Goal: Task Accomplishment & Management: Complete application form

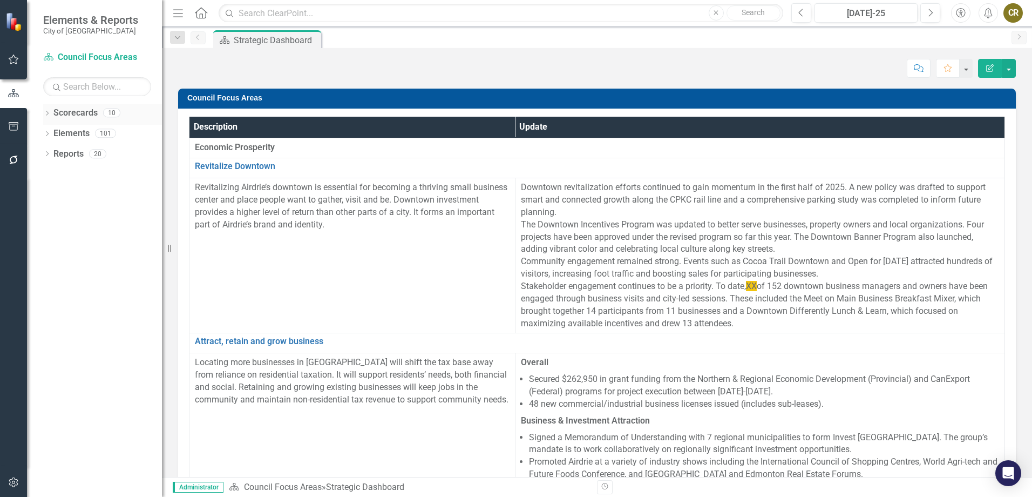
click at [45, 112] on icon "Dropdown" at bounding box center [47, 114] width 8 height 6
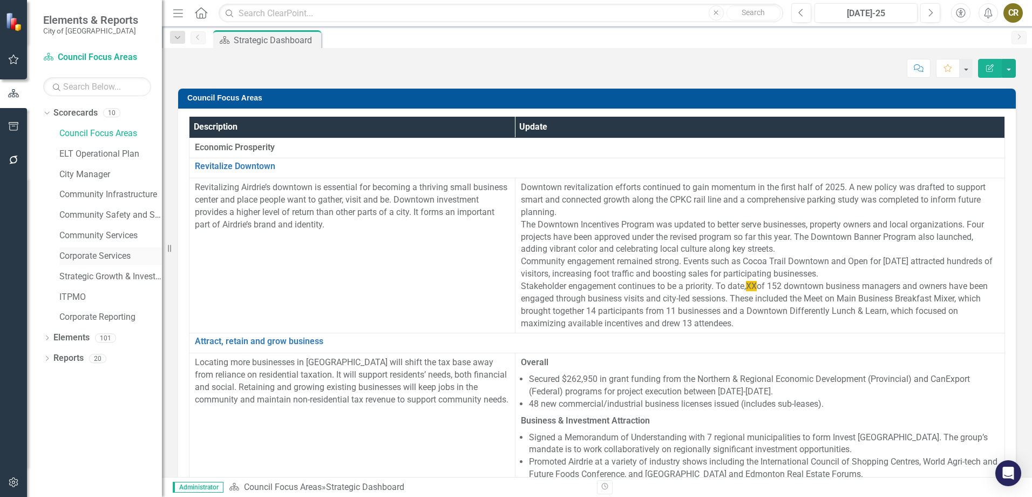
click at [83, 258] on link "Corporate Services" at bounding box center [110, 256] width 103 height 12
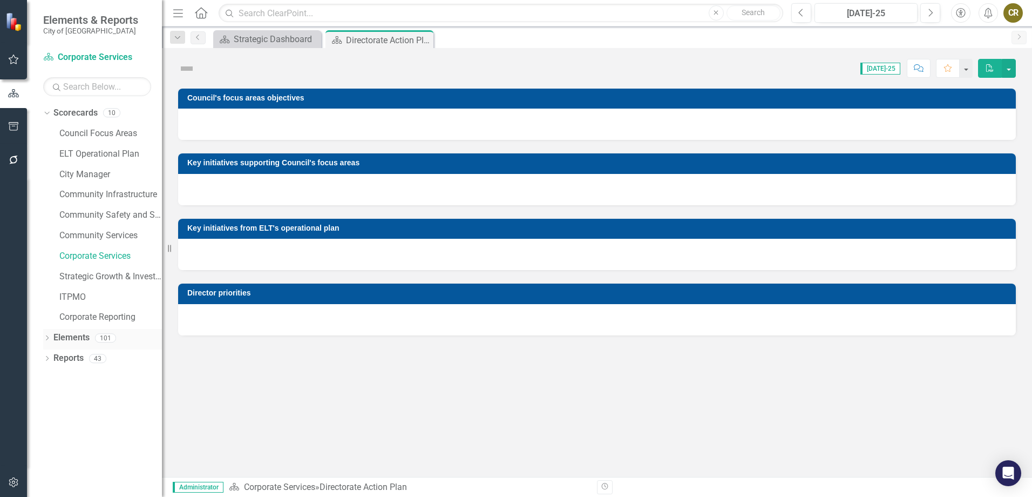
click at [47, 339] on icon "Dropdown" at bounding box center [47, 339] width 8 height 6
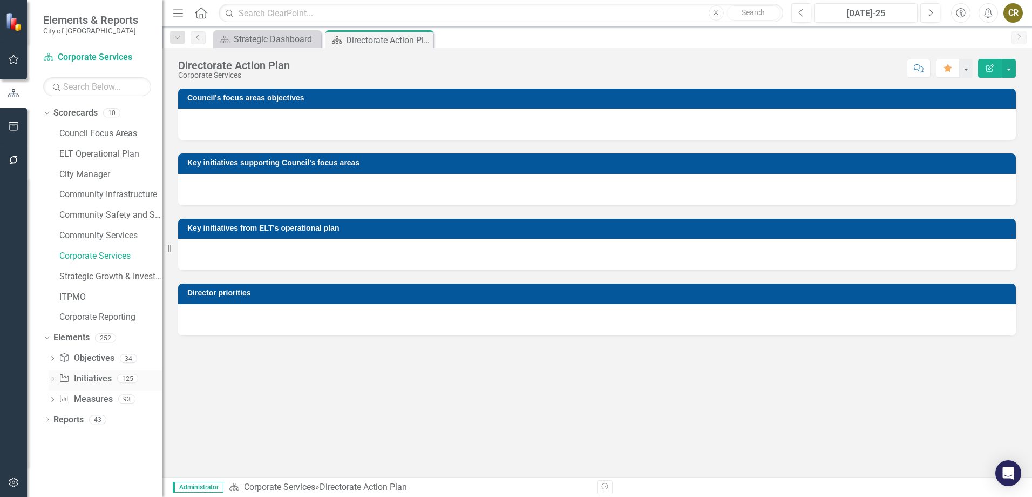
click at [84, 381] on link "Initiative Initiatives" at bounding box center [85, 379] width 52 height 12
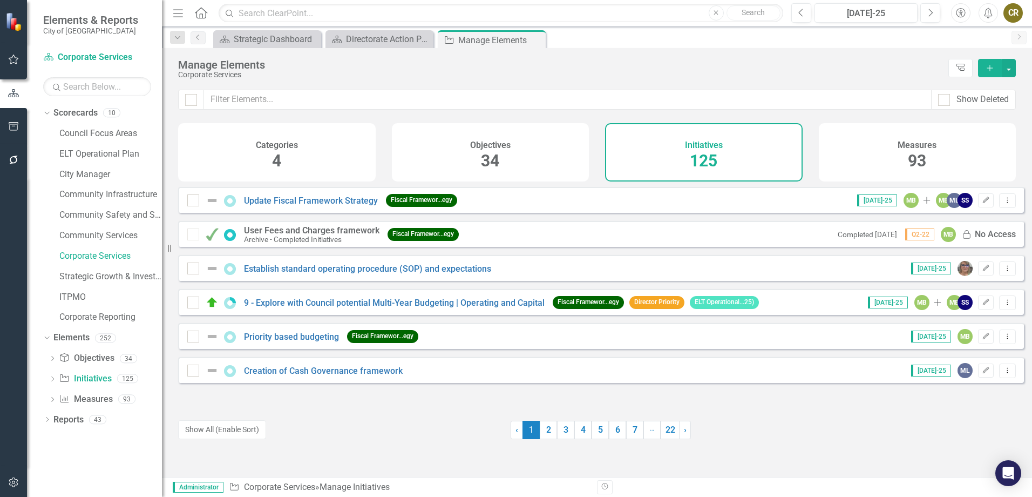
click at [990, 69] on icon "button" at bounding box center [990, 68] width 6 height 6
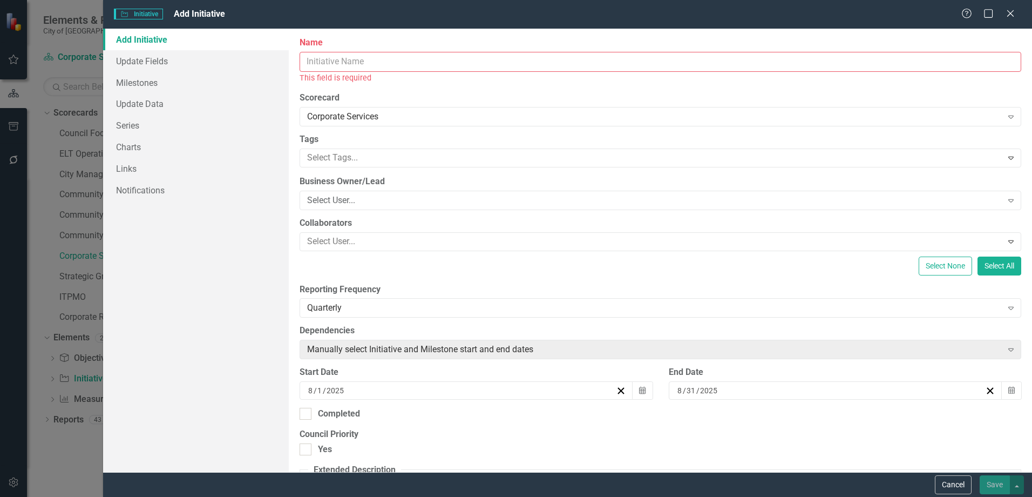
click at [445, 63] on input "Name" at bounding box center [661, 62] width 722 height 20
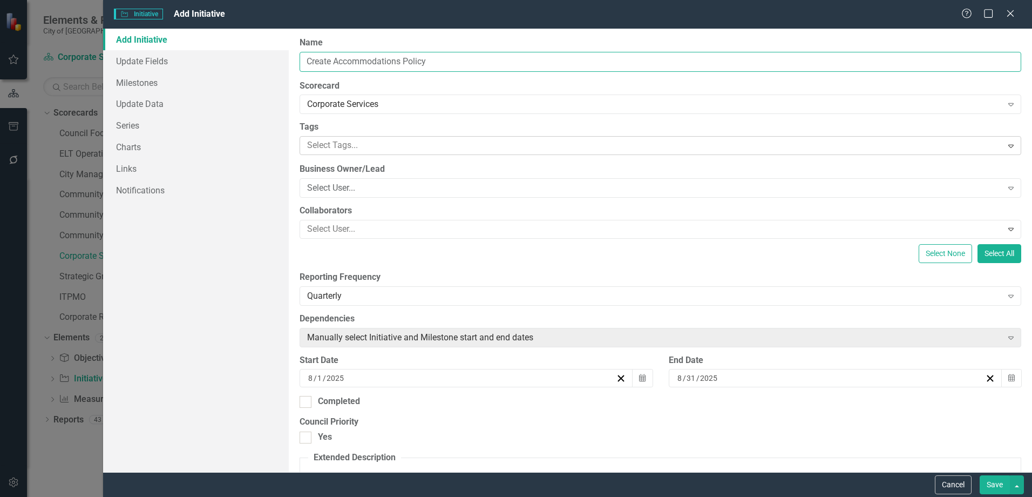
type input "Create Accommodations Policy"
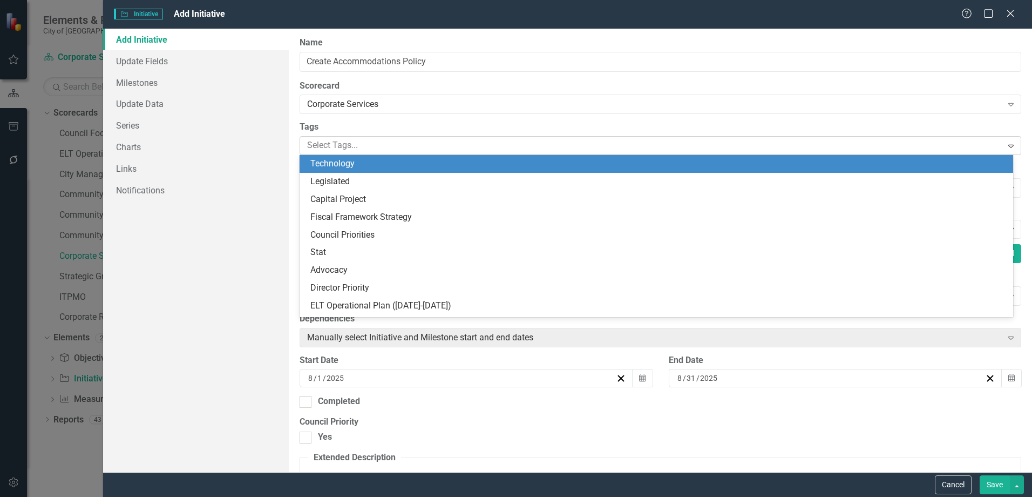
click at [369, 144] on div at bounding box center [652, 145] width 699 height 15
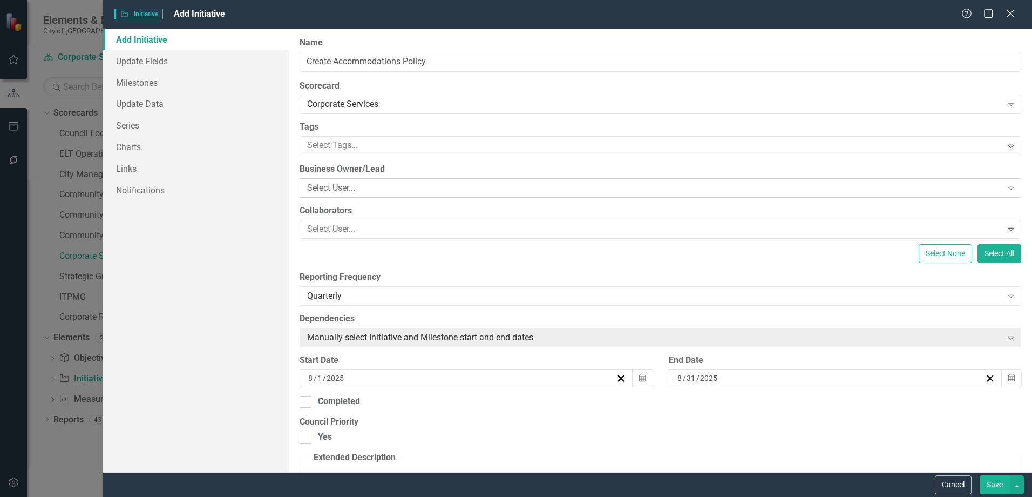
click at [353, 186] on div "Select User..." at bounding box center [654, 188] width 695 height 12
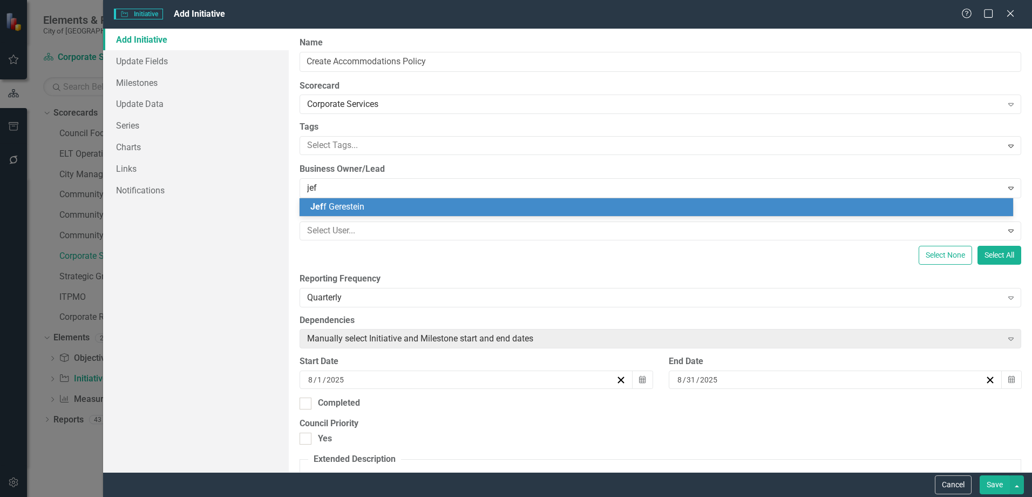
type input "[PERSON_NAME]"
click at [348, 205] on span "[PERSON_NAME]" at bounding box center [360, 206] width 101 height 10
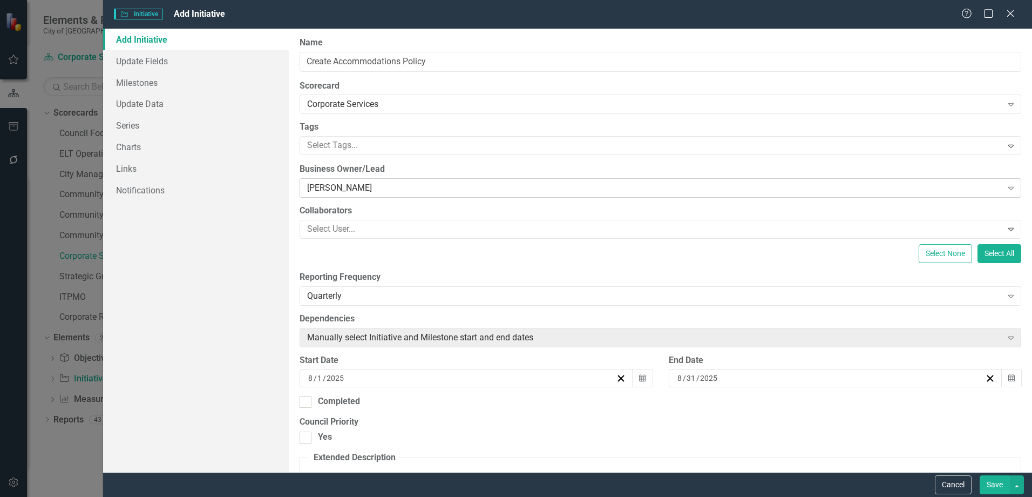
click at [363, 187] on div "[PERSON_NAME]" at bounding box center [654, 188] width 695 height 12
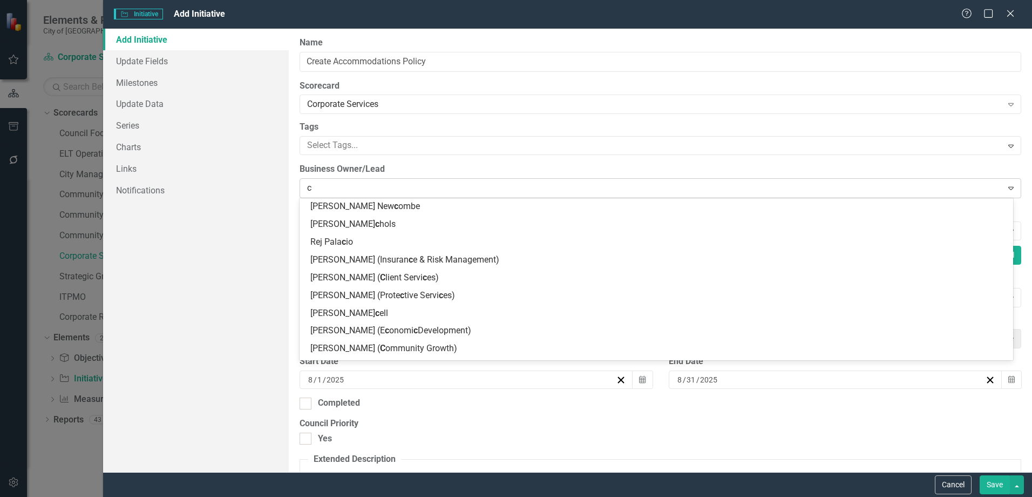
scroll to position [515, 0]
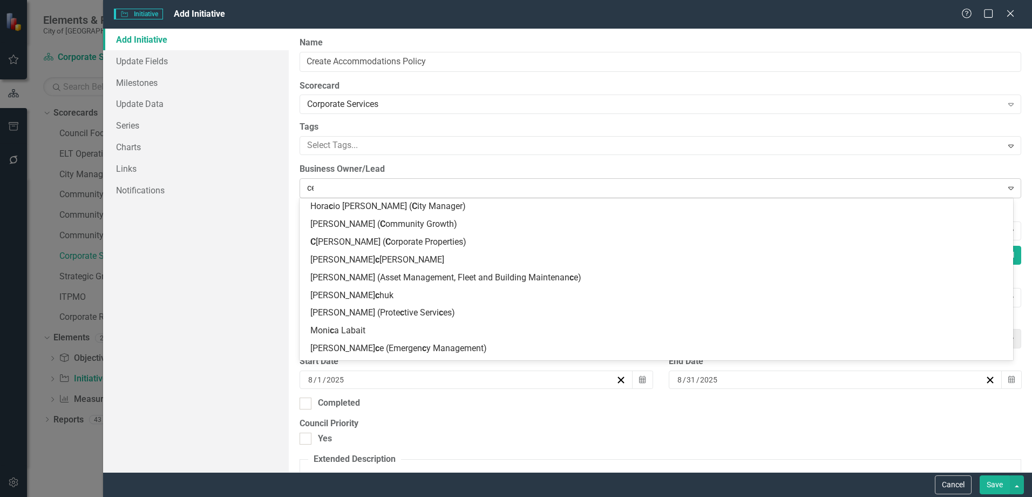
type input "cel"
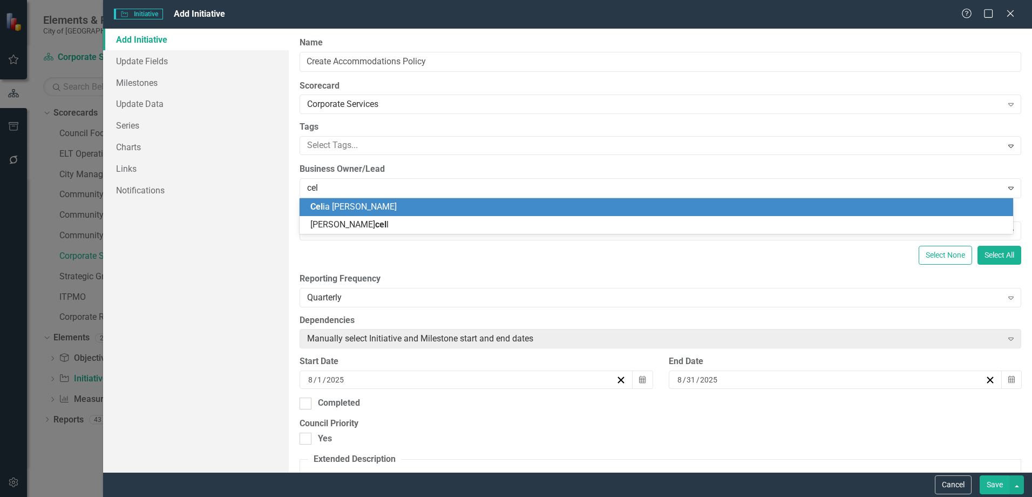
click at [364, 207] on div "Cel ia [PERSON_NAME]" at bounding box center [658, 207] width 697 height 12
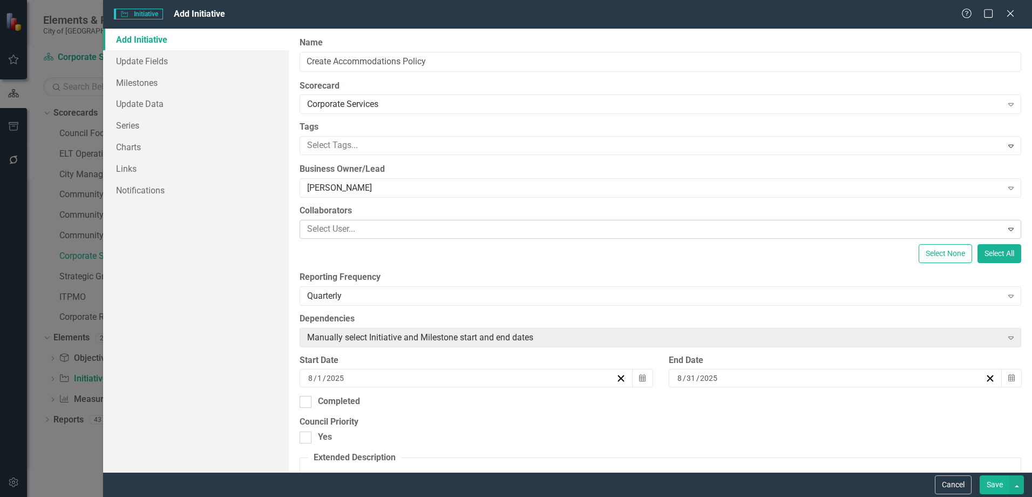
click at [343, 224] on div at bounding box center [652, 229] width 699 height 15
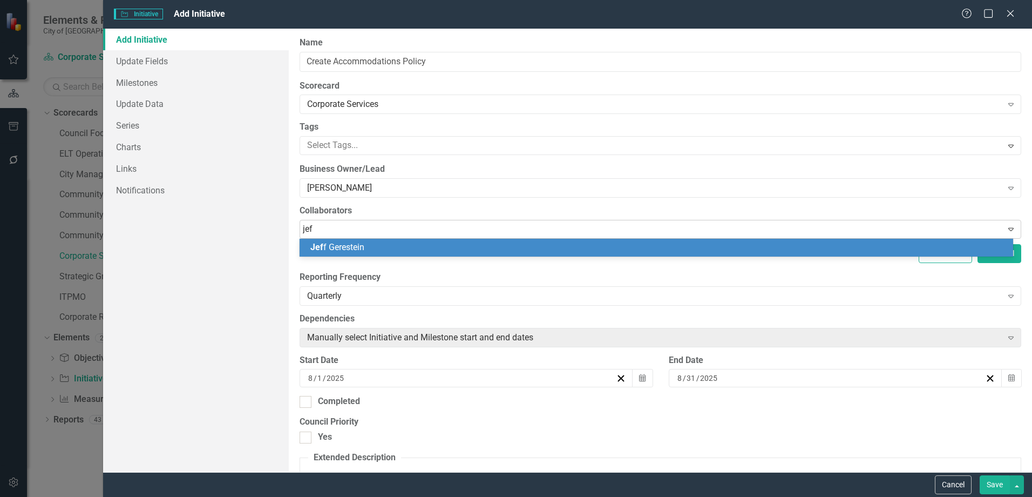
type input "[PERSON_NAME]"
click at [345, 247] on span "[PERSON_NAME]" at bounding box center [360, 247] width 101 height 10
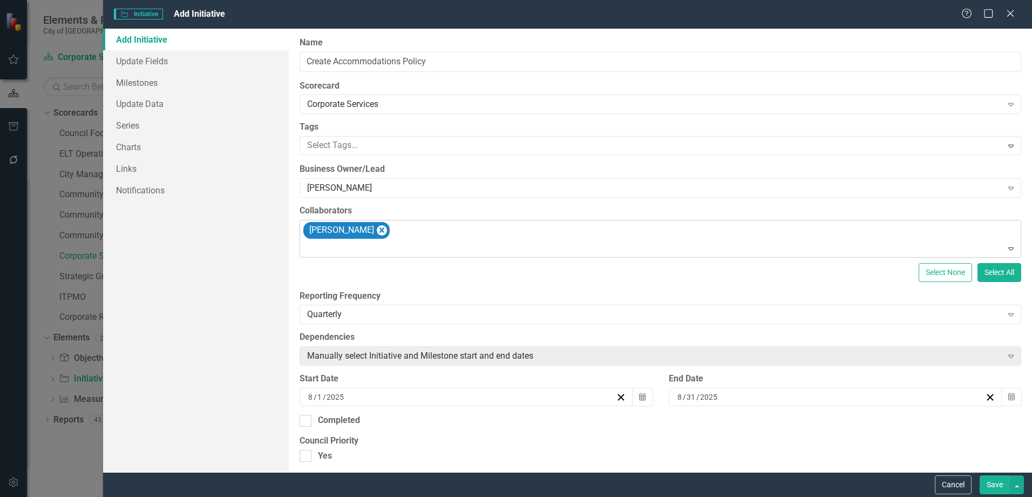
scroll to position [54, 0]
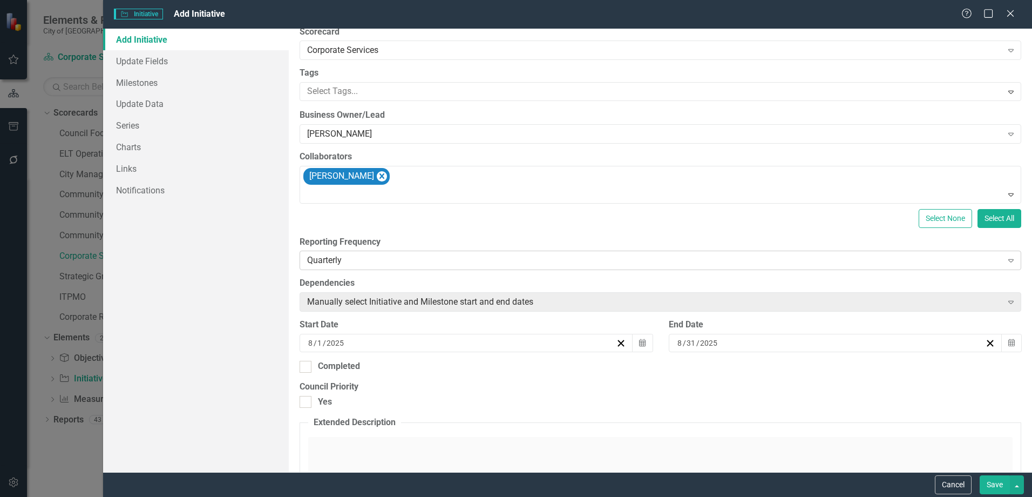
click at [384, 259] on div "Quarterly" at bounding box center [654, 260] width 695 height 12
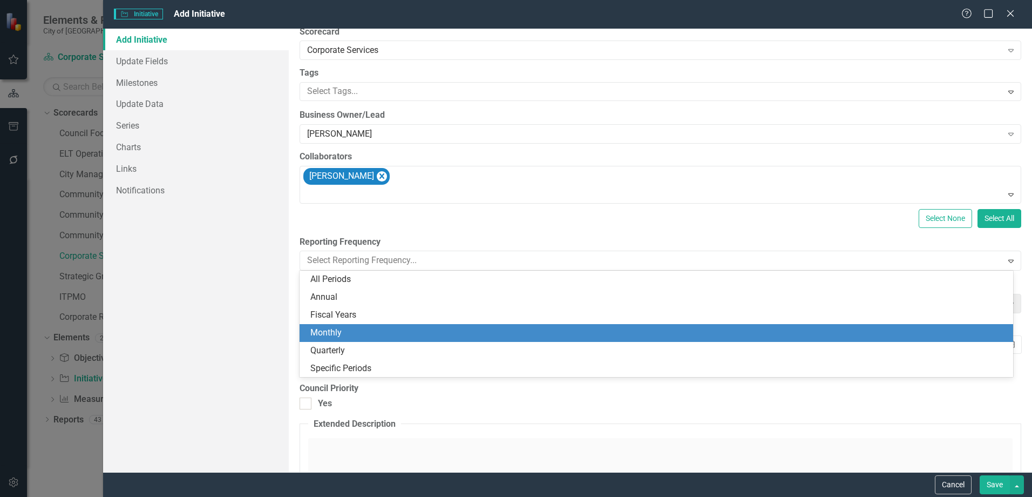
click at [348, 329] on div "Monthly" at bounding box center [658, 333] width 697 height 12
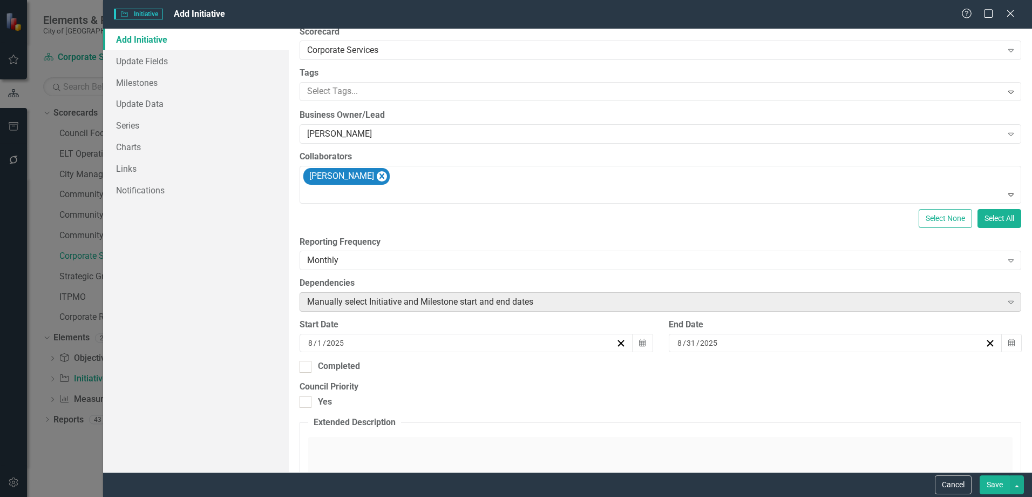
scroll to position [0, 0]
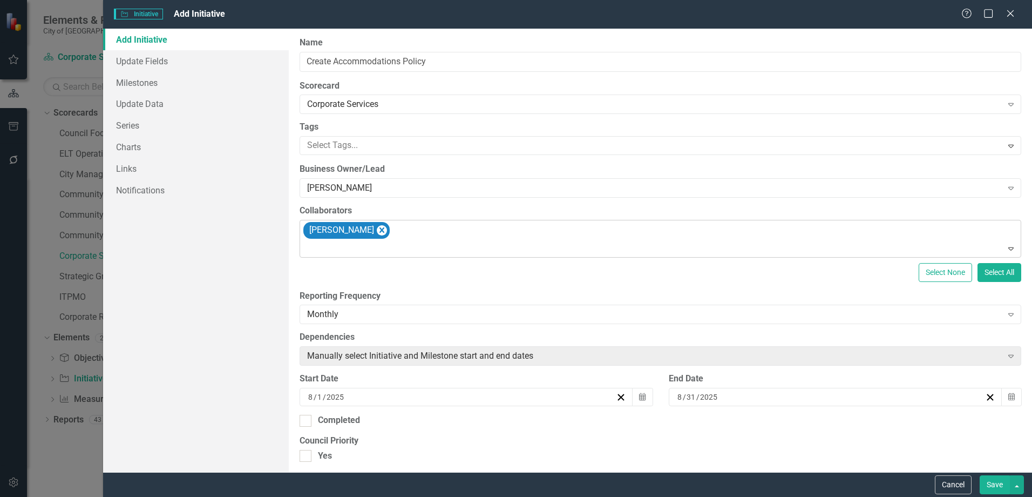
click at [411, 230] on div "[PERSON_NAME]" at bounding box center [661, 238] width 719 height 37
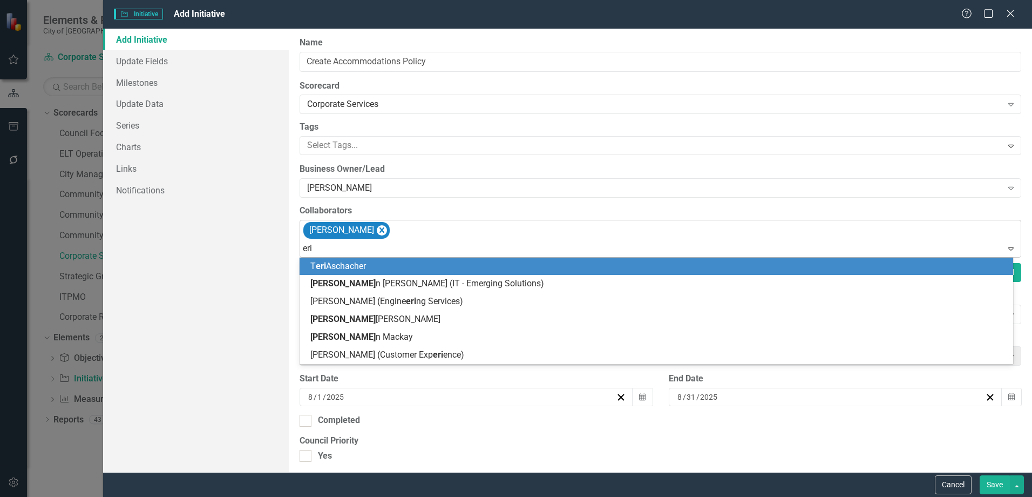
type input "[PERSON_NAME]"
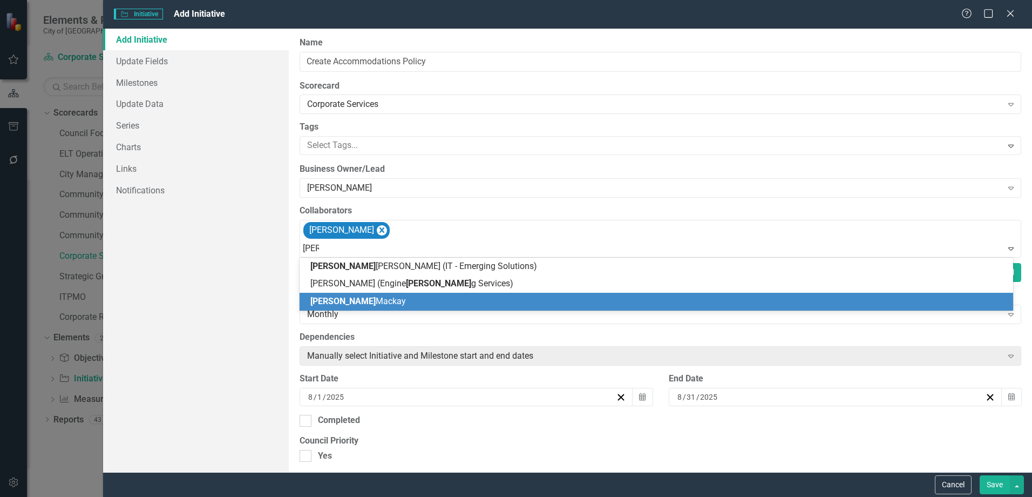
click at [350, 298] on span "[PERSON_NAME]" at bounding box center [358, 301] width 96 height 10
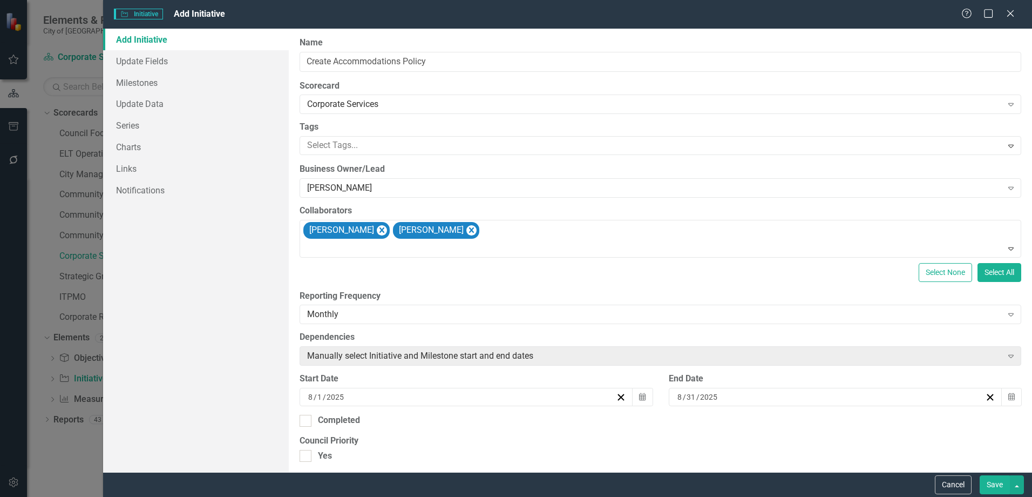
click at [732, 397] on div "[DATE]" at bounding box center [830, 396] width 309 height 11
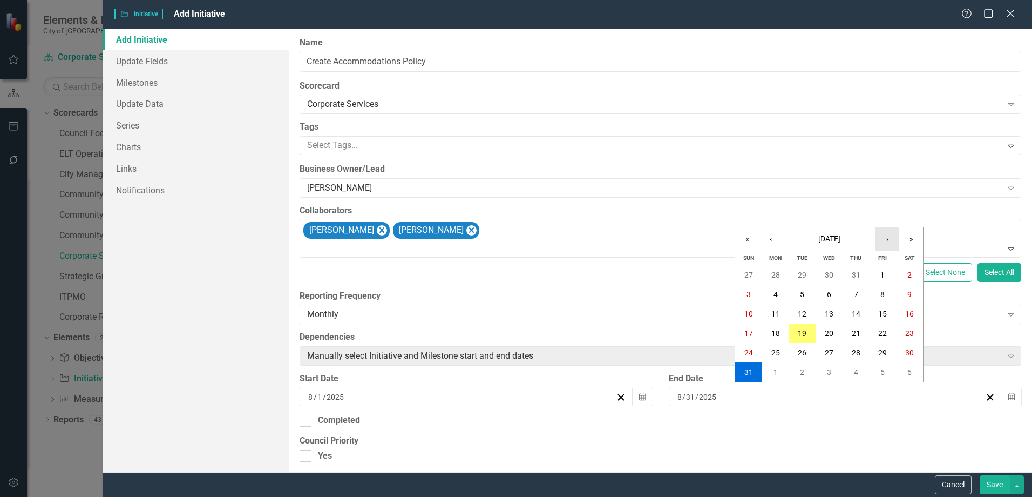
click at [890, 242] on button "›" at bounding box center [888, 239] width 24 height 24
click at [878, 350] on button "31" at bounding box center [883, 352] width 27 height 19
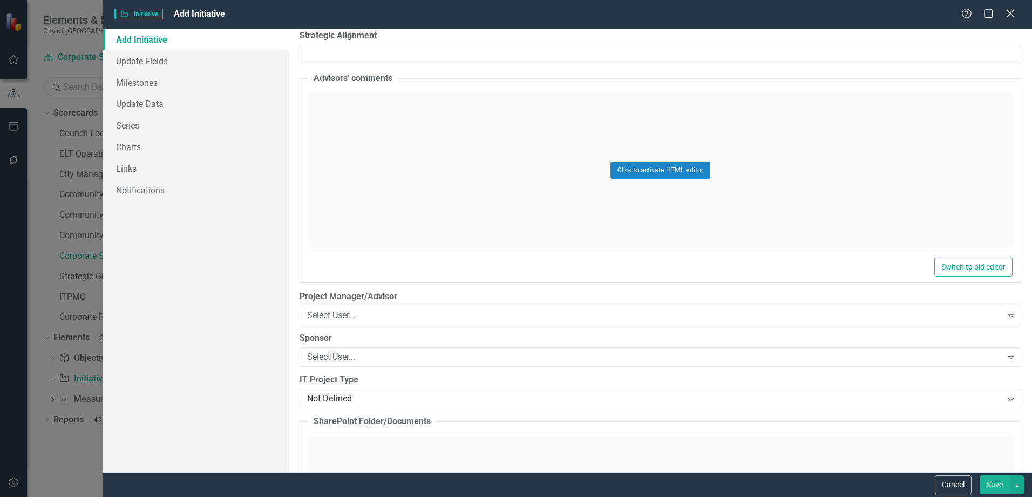
scroll to position [810, 0]
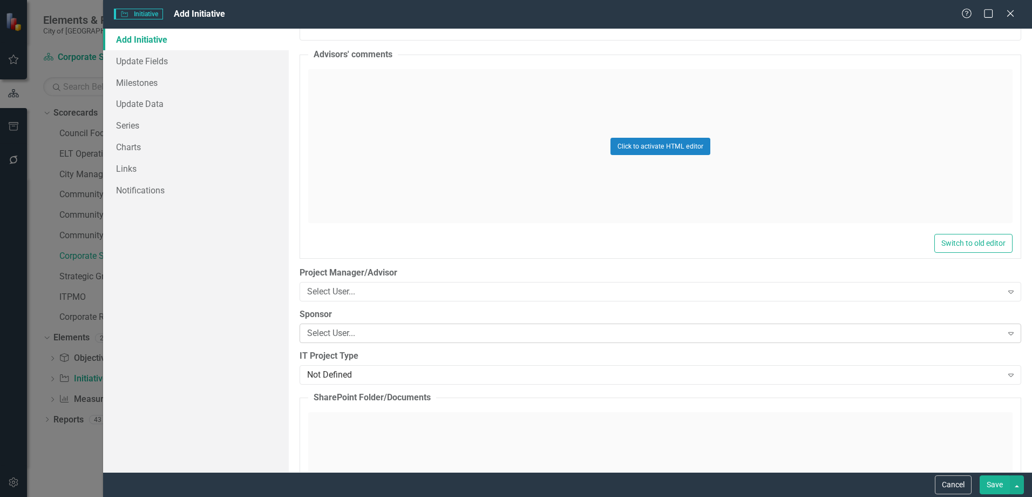
click at [372, 329] on div "Select User..." at bounding box center [654, 333] width 695 height 12
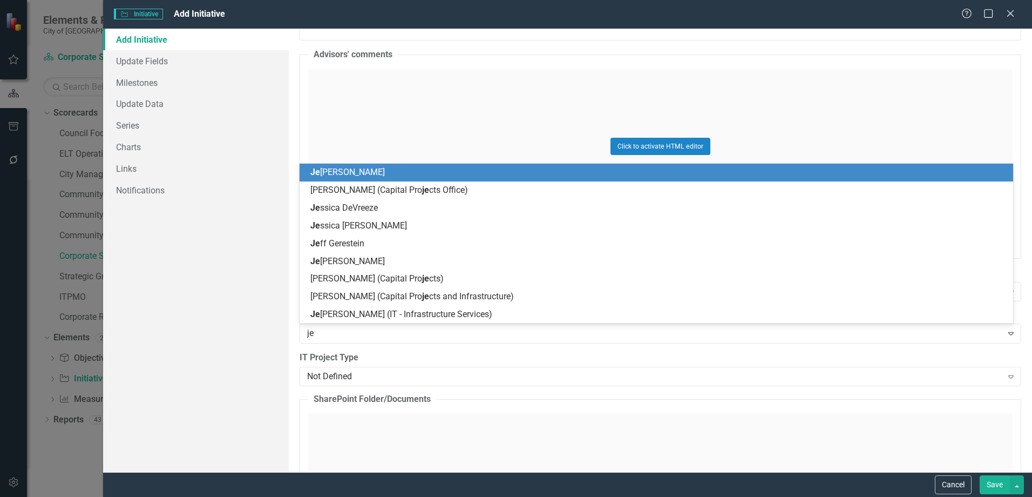
type input "jef"
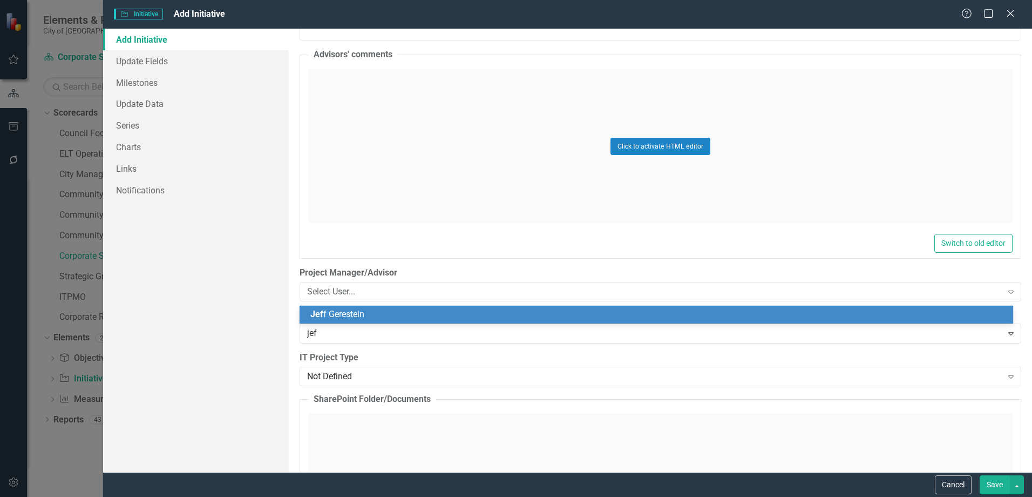
click at [371, 319] on div "[PERSON_NAME]" at bounding box center [658, 314] width 697 height 12
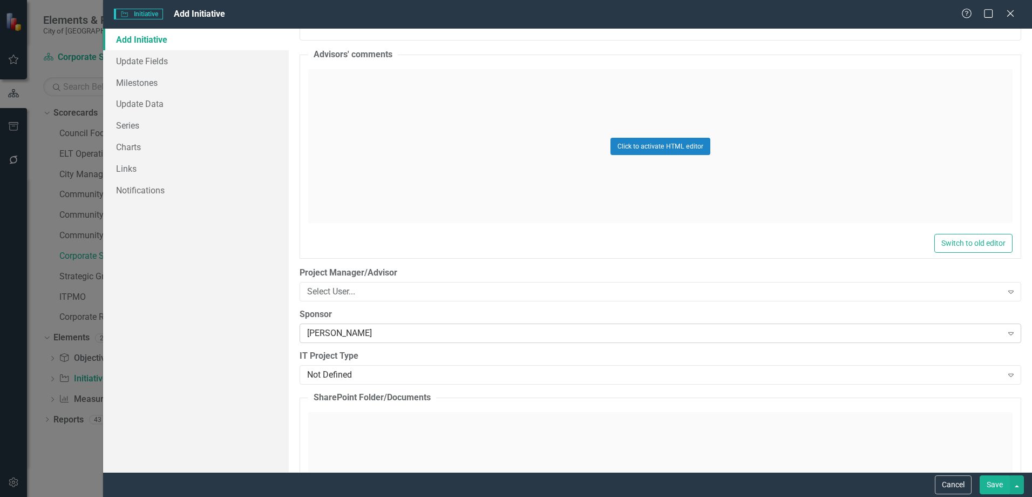
click at [377, 333] on div "[PERSON_NAME]" at bounding box center [654, 333] width 695 height 12
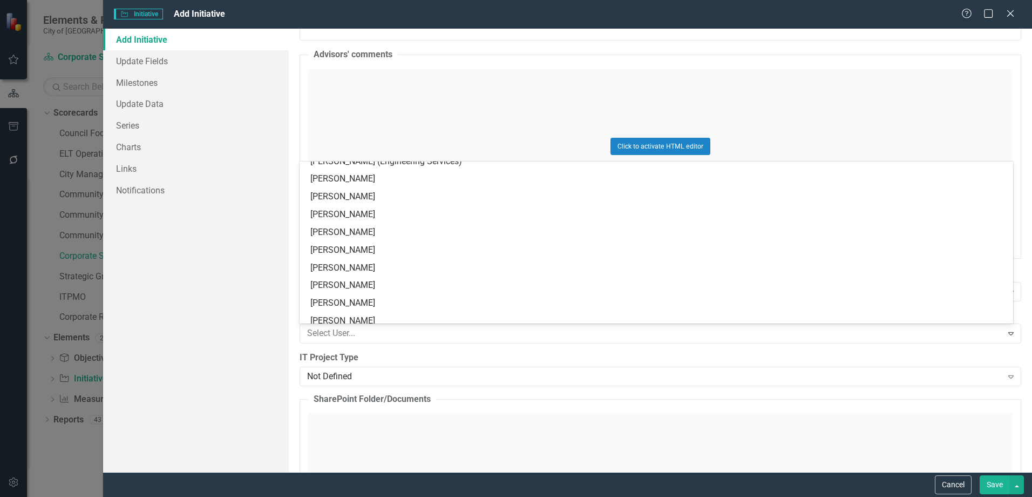
scroll to position [958, 0]
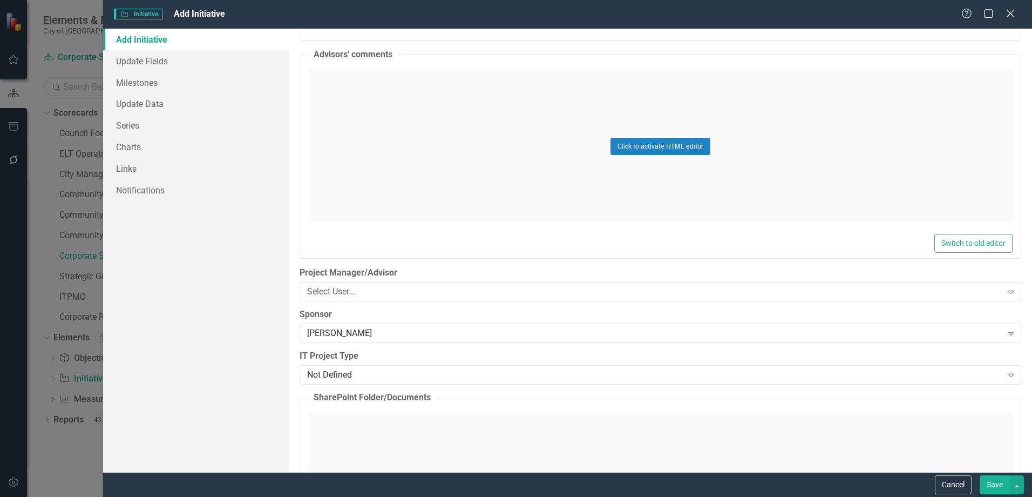
click at [485, 357] on label "IT Project Type" at bounding box center [661, 356] width 722 height 12
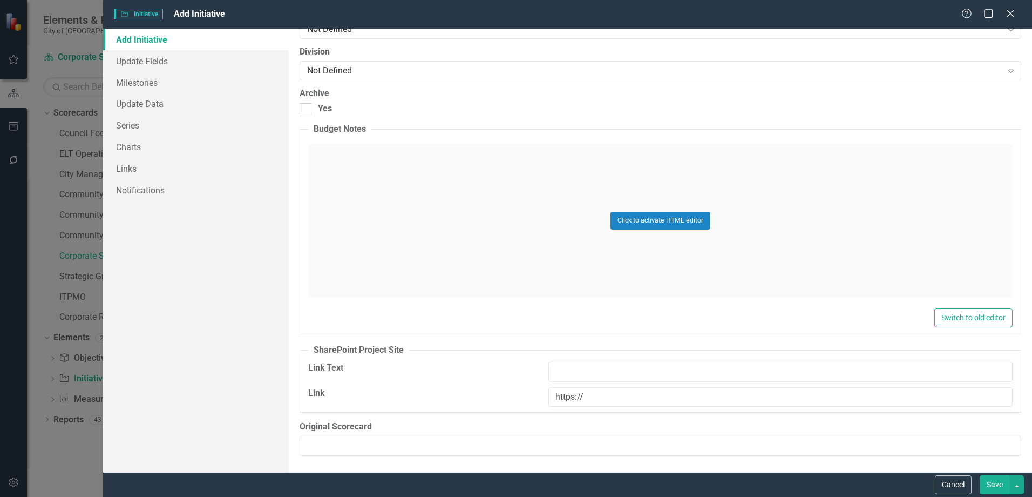
scroll to position [1447, 0]
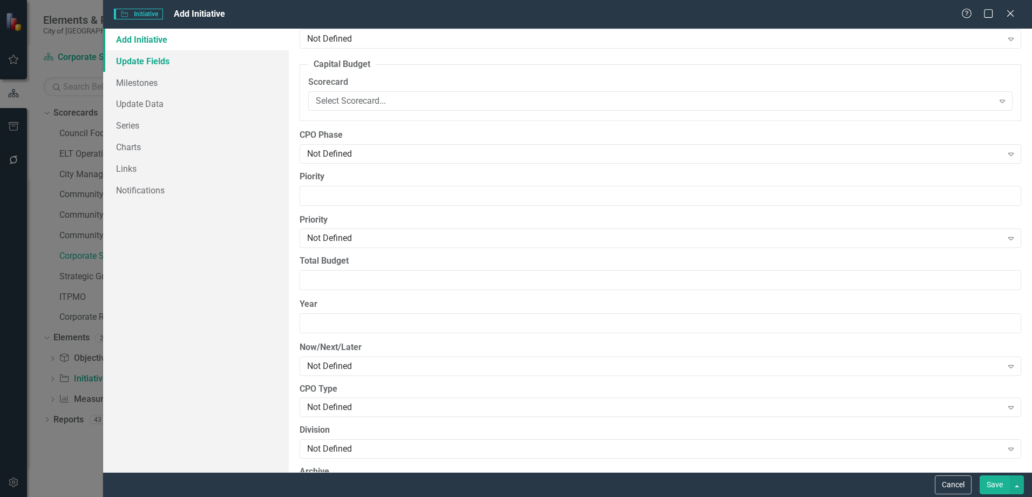
click at [160, 61] on link "Update Fields" at bounding box center [196, 61] width 186 height 22
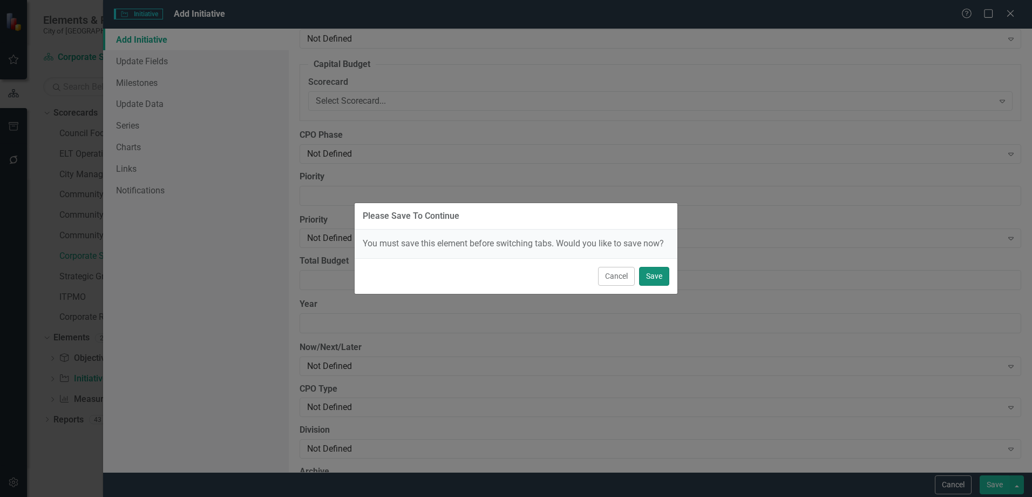
click at [651, 274] on button "Save" at bounding box center [654, 276] width 30 height 19
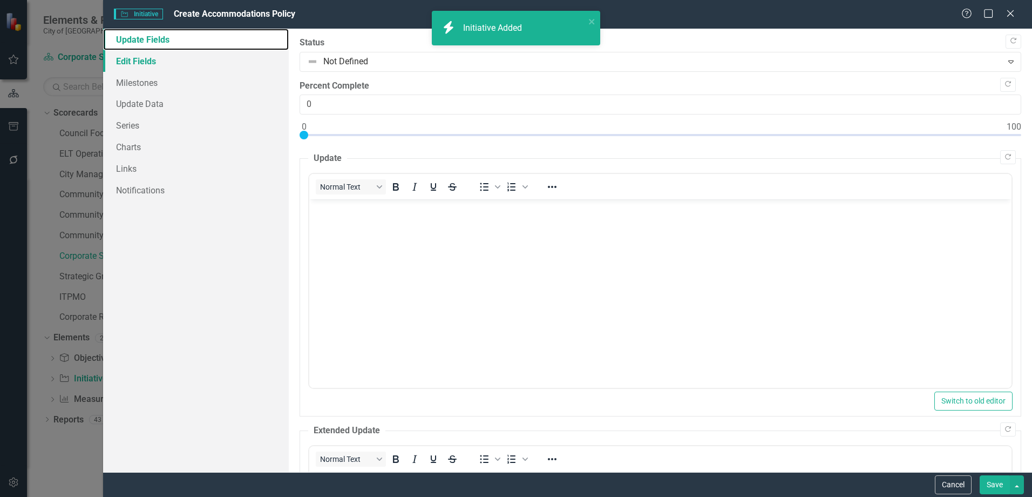
scroll to position [0, 0]
click at [156, 57] on link "Edit Fields" at bounding box center [196, 61] width 186 height 22
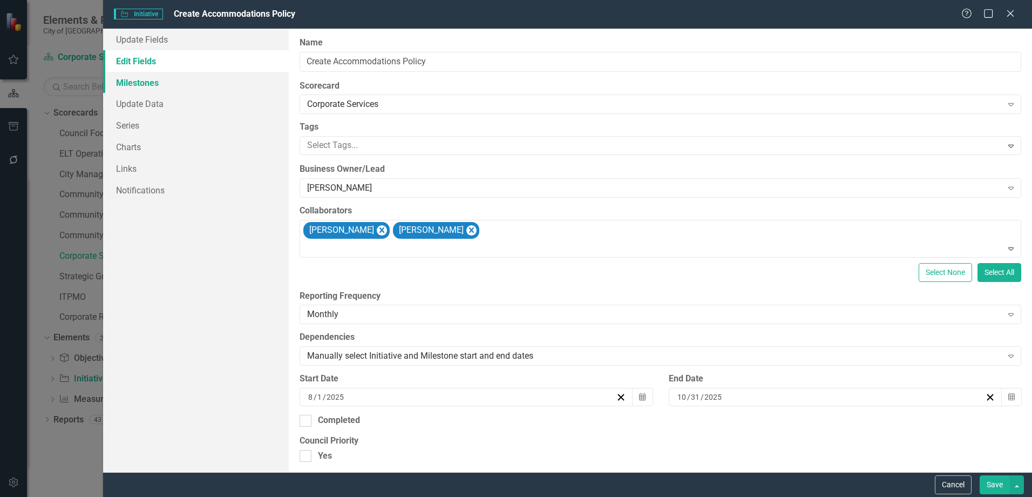
click at [156, 85] on link "Milestones" at bounding box center [196, 83] width 186 height 22
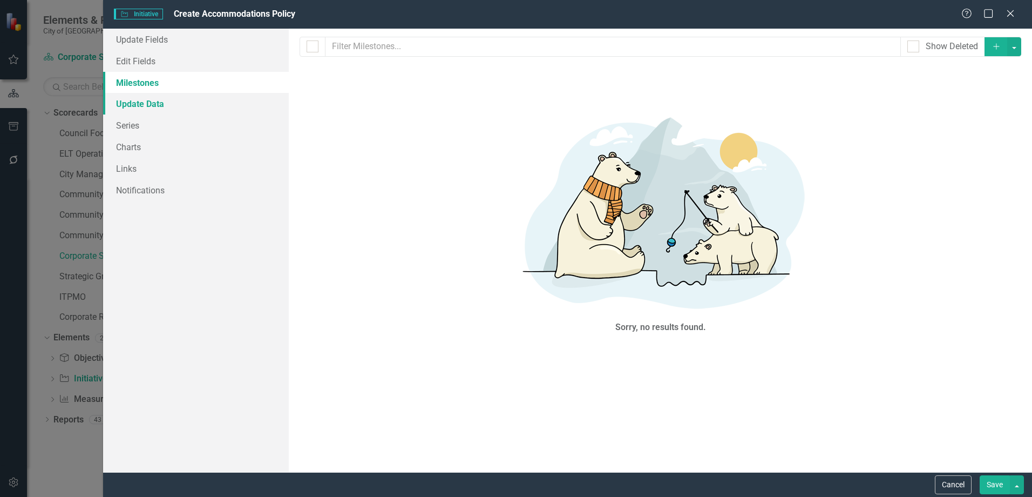
click at [148, 106] on link "Update Data" at bounding box center [196, 104] width 186 height 22
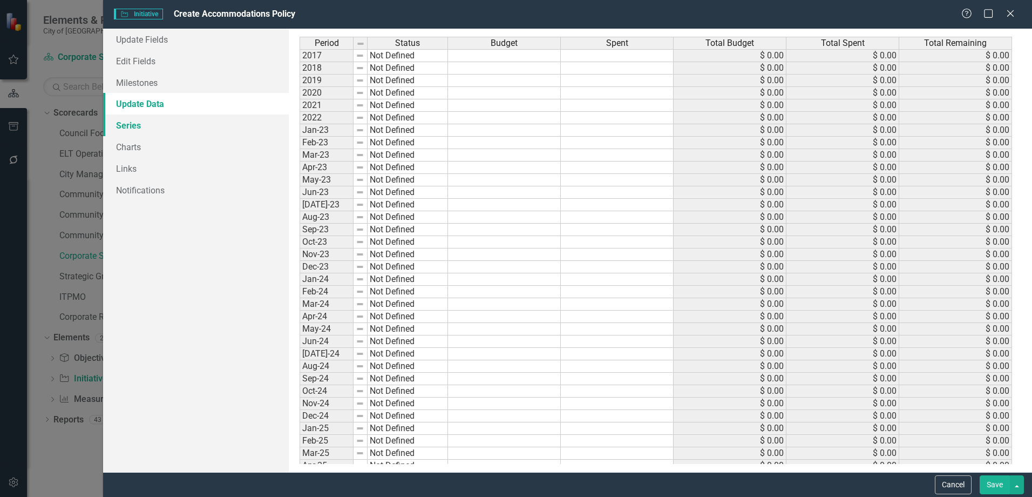
click at [131, 125] on link "Series" at bounding box center [196, 125] width 186 height 22
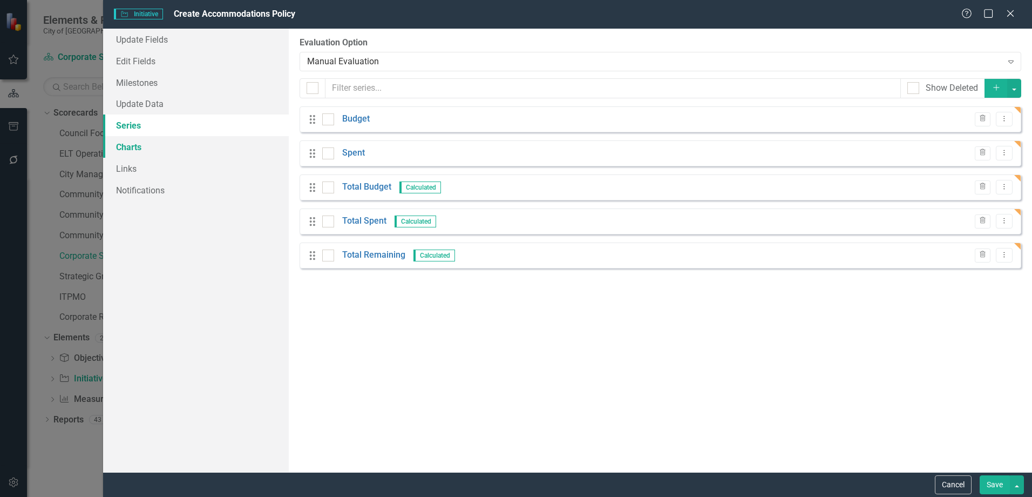
click at [132, 145] on link "Charts" at bounding box center [196, 147] width 186 height 22
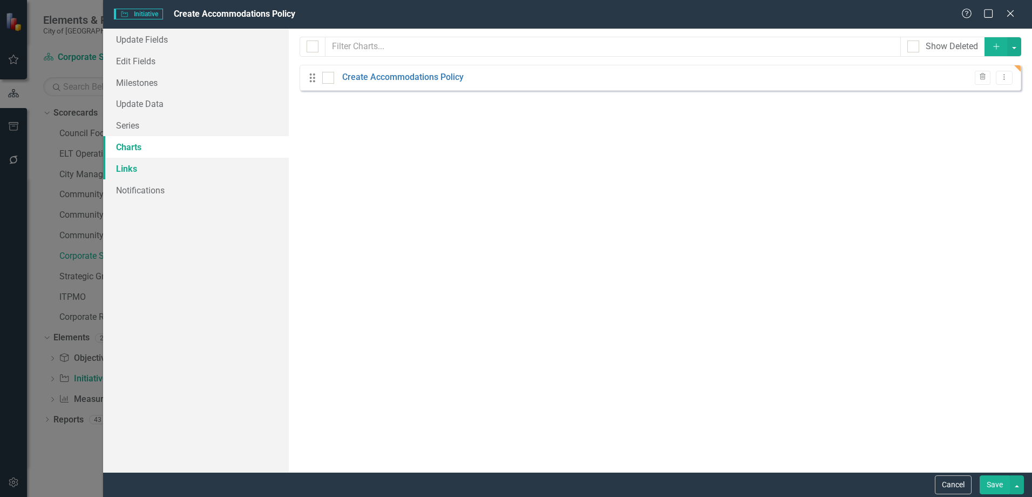
click at [138, 167] on link "Links" at bounding box center [196, 169] width 186 height 22
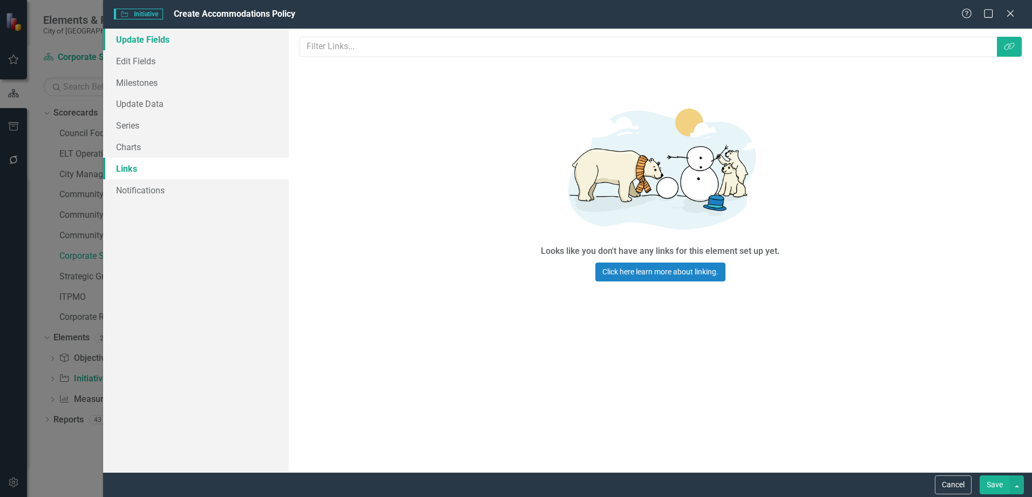
click at [141, 42] on link "Update Fields" at bounding box center [196, 40] width 186 height 22
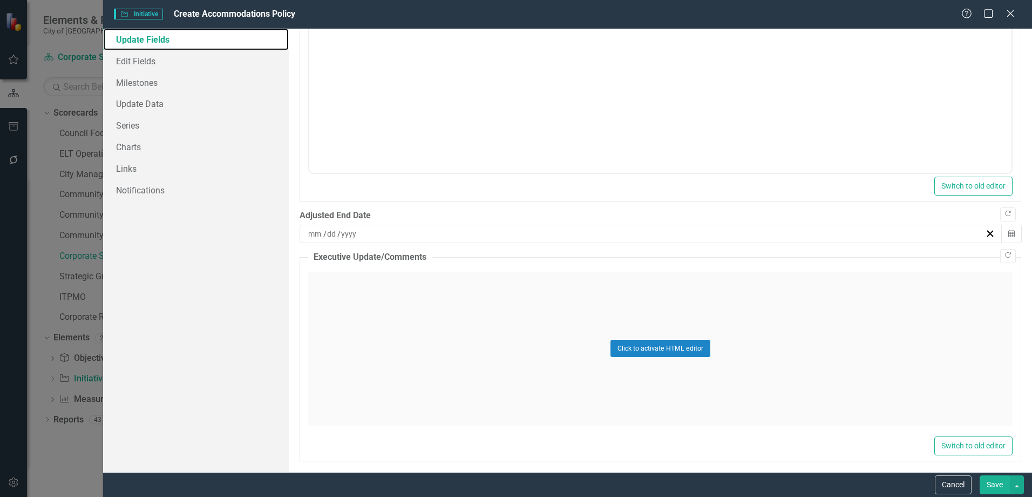
scroll to position [492, 0]
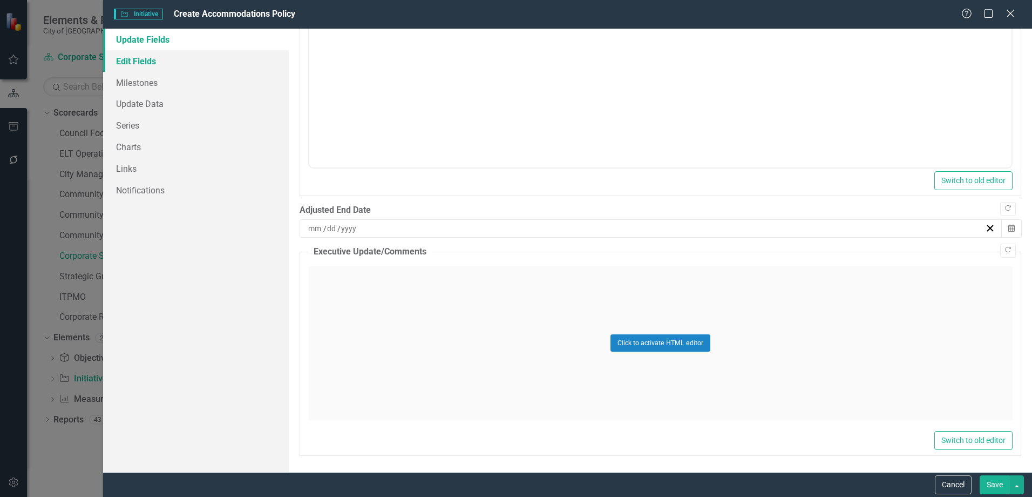
click at [141, 63] on link "Edit Fields" at bounding box center [196, 61] width 186 height 22
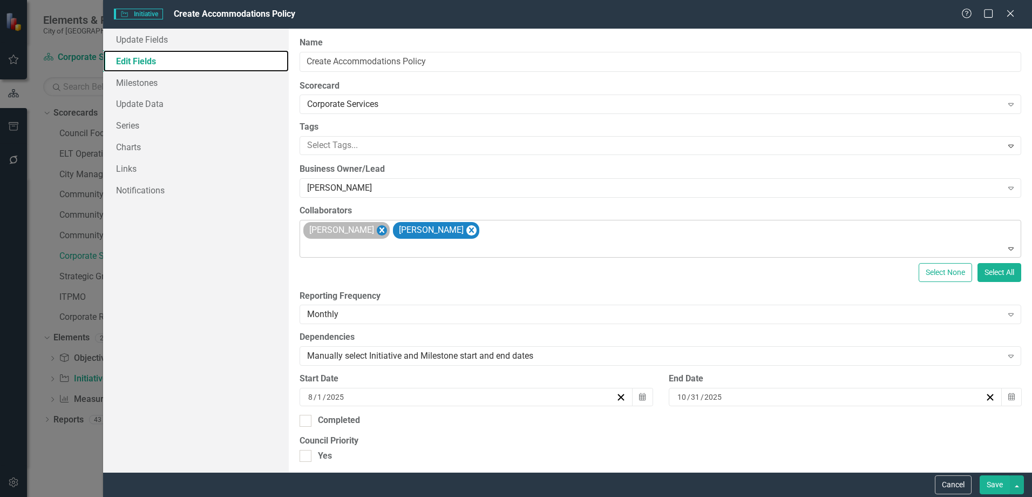
click at [377, 229] on icon "Remove Jeff Gerestein" at bounding box center [382, 230] width 10 height 13
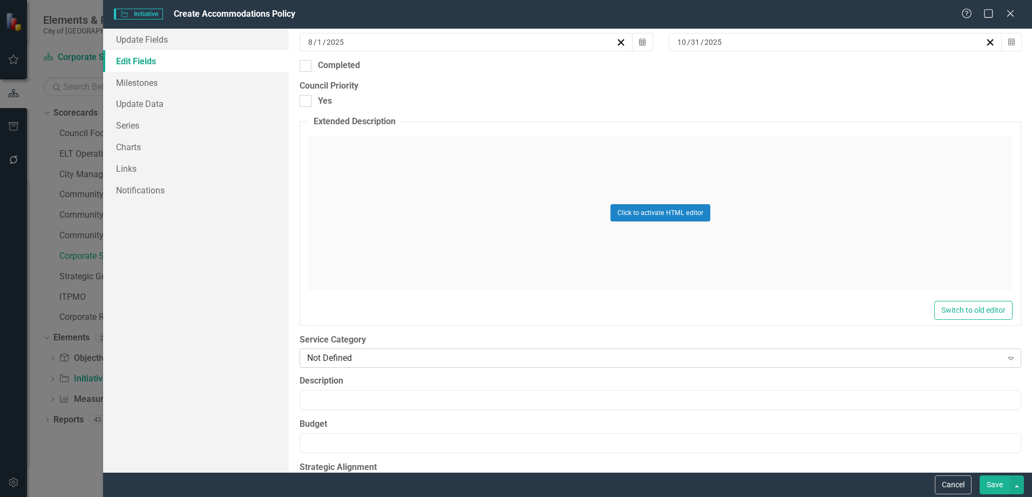
scroll to position [378, 0]
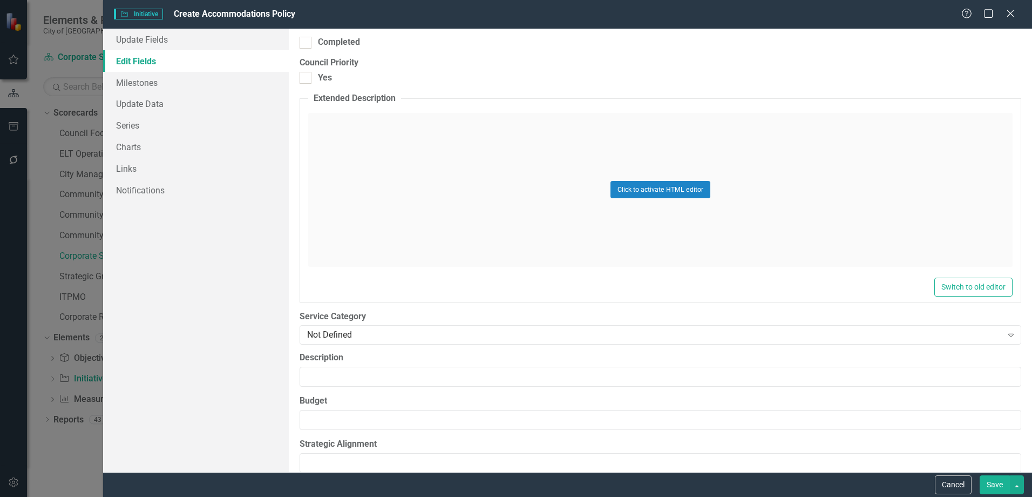
click at [997, 485] on button "Save" at bounding box center [995, 484] width 30 height 19
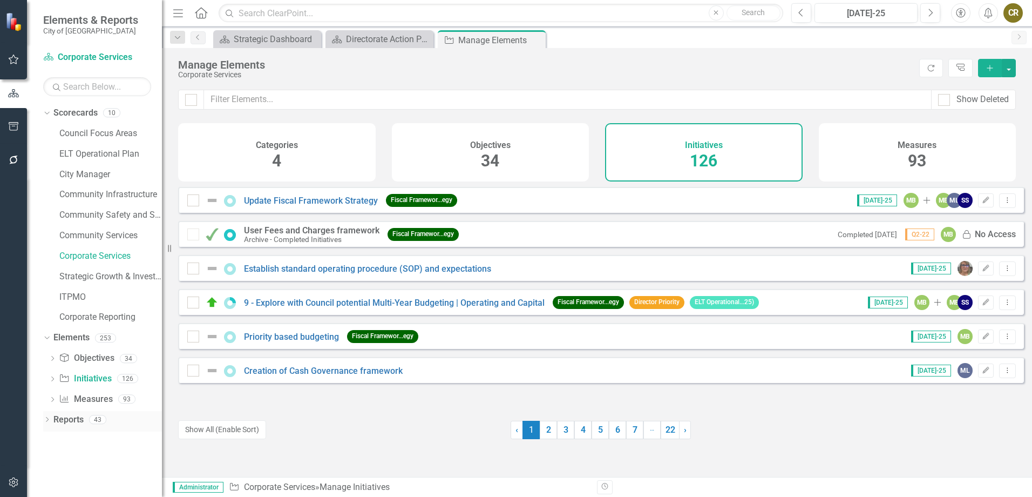
click at [50, 418] on icon "Dropdown" at bounding box center [47, 420] width 8 height 6
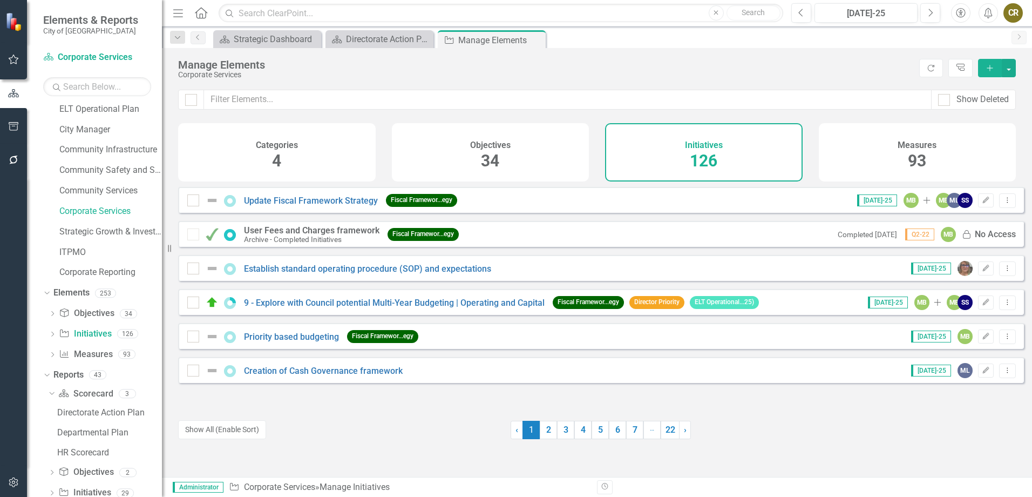
scroll to position [89, 0]
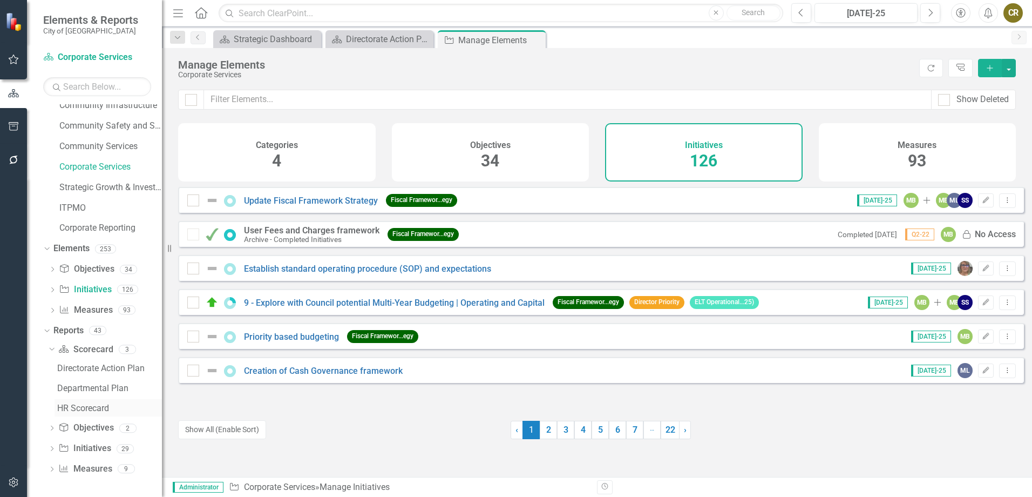
click at [94, 409] on div "HR Scorecard" at bounding box center [109, 408] width 105 height 10
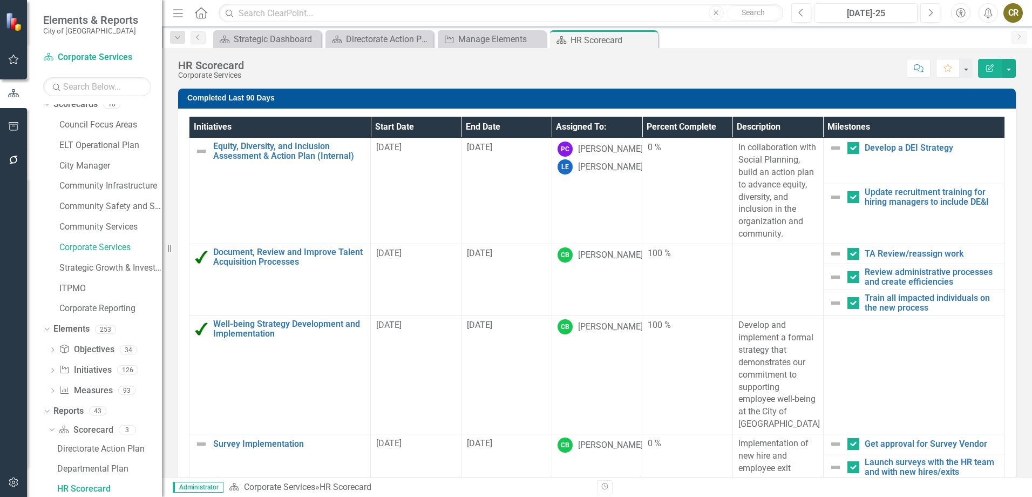
click at [221, 67] on div "HR Scorecard" at bounding box center [211, 65] width 66 height 12
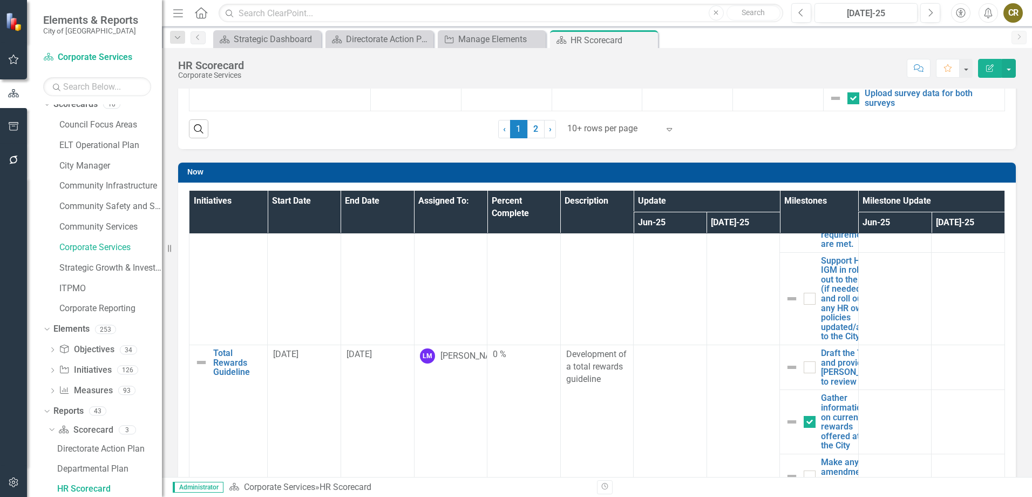
scroll to position [648, 0]
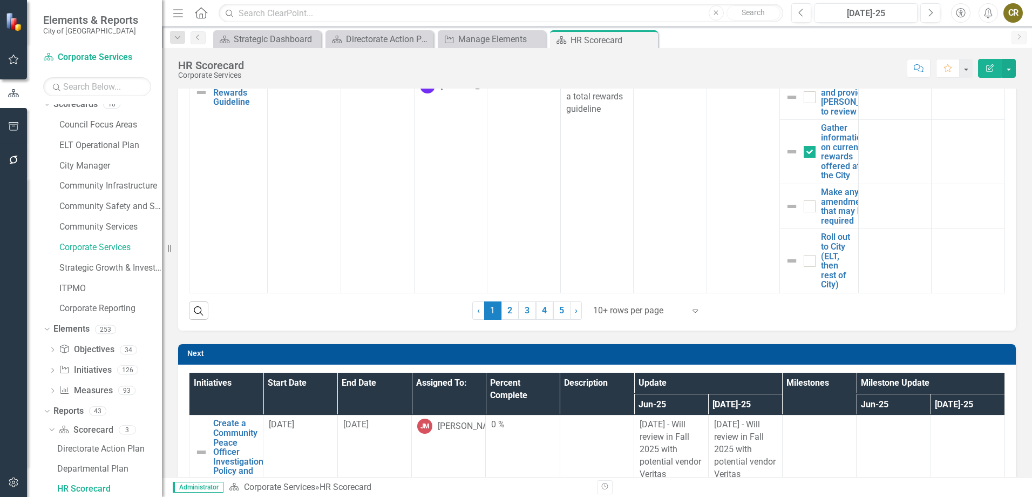
click at [260, 312] on div "Search ‹ Previous 1 (current) 2 3 4 5 › Next 10+ rows per page Expand" at bounding box center [597, 306] width 816 height 26
click at [199, 310] on icon "Search" at bounding box center [199, 311] width 12 height 10
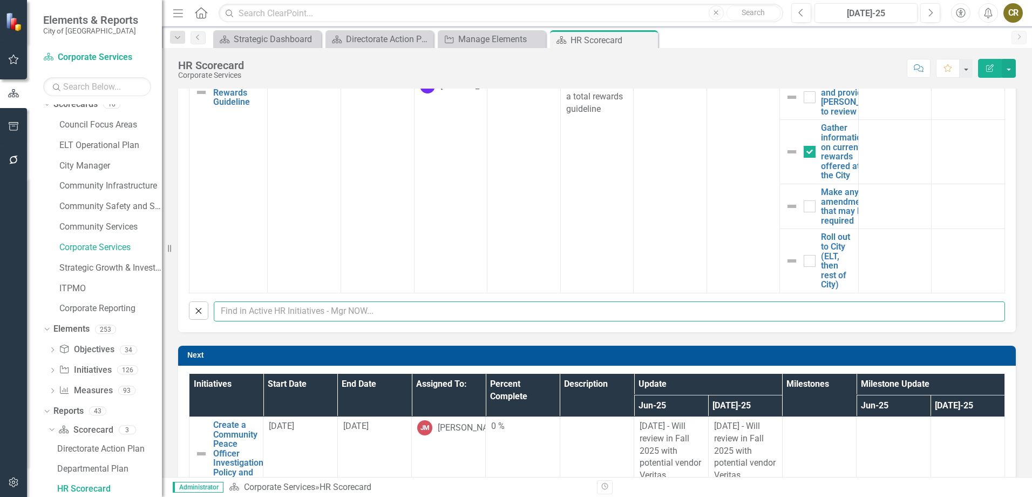
click at [232, 310] on input "text" at bounding box center [610, 311] width 792 height 20
type input "accomodation"
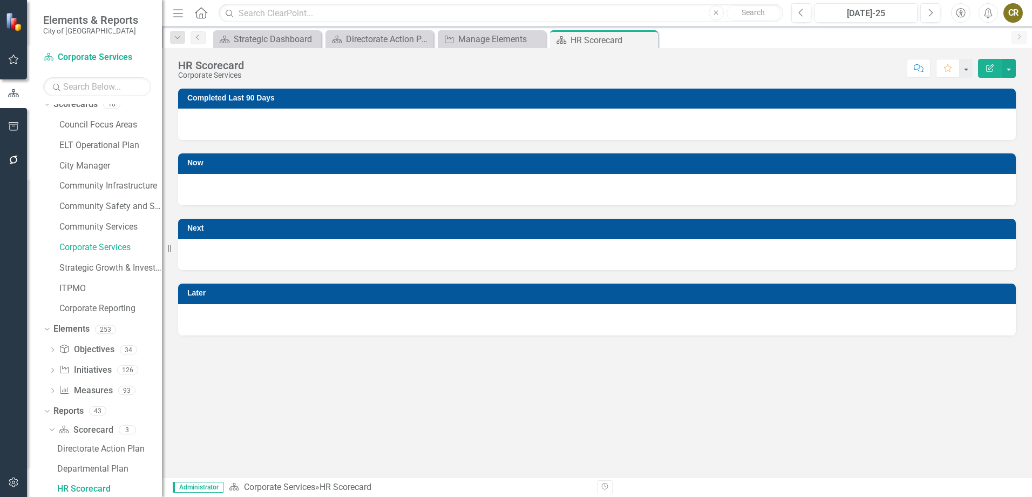
scroll to position [0, 0]
click at [479, 40] on div "Manage Elements" at bounding box center [493, 38] width 71 height 13
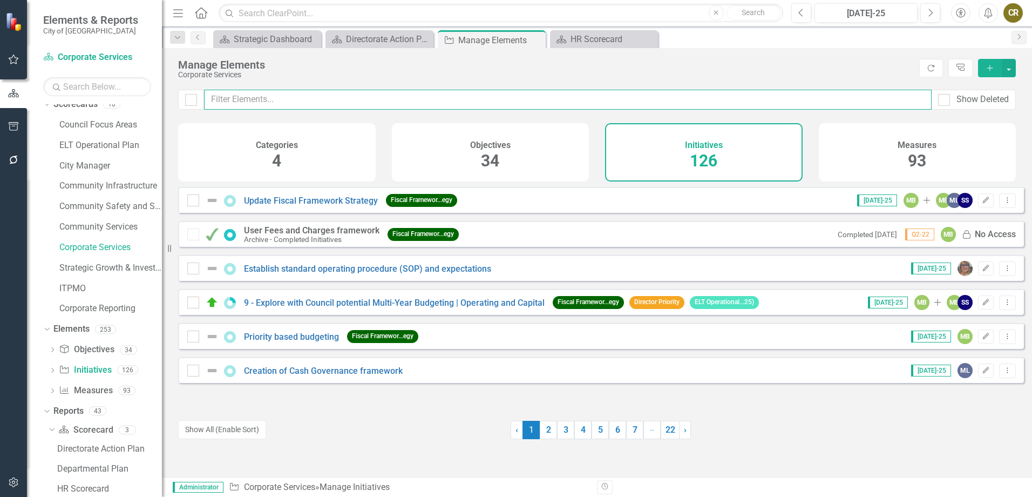
click at [382, 97] on input "text" at bounding box center [568, 100] width 728 height 20
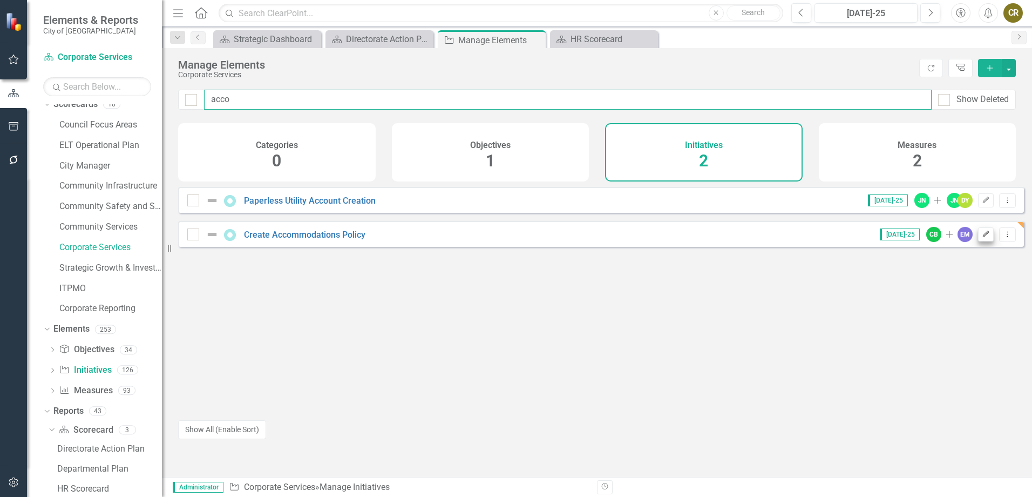
type input "acco"
click at [982, 238] on icon "Edit" at bounding box center [986, 234] width 8 height 6
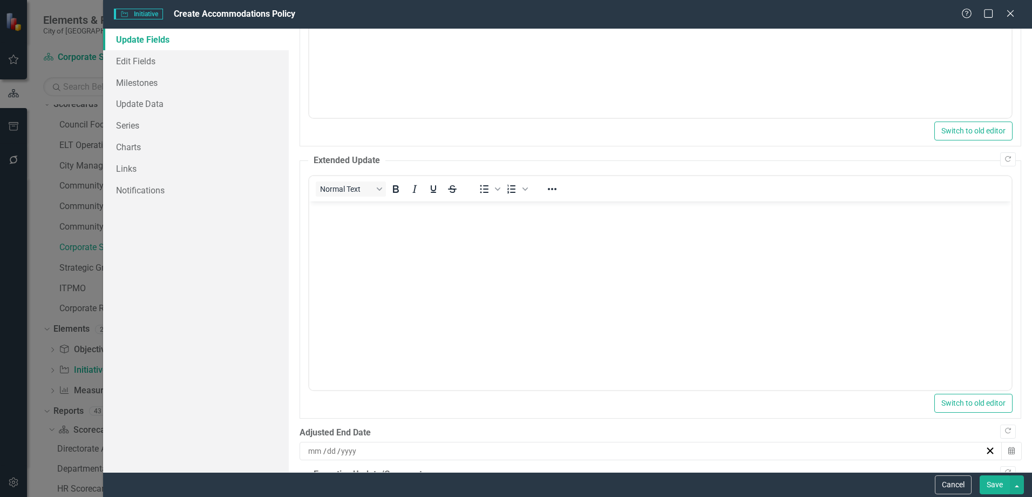
scroll to position [492, 0]
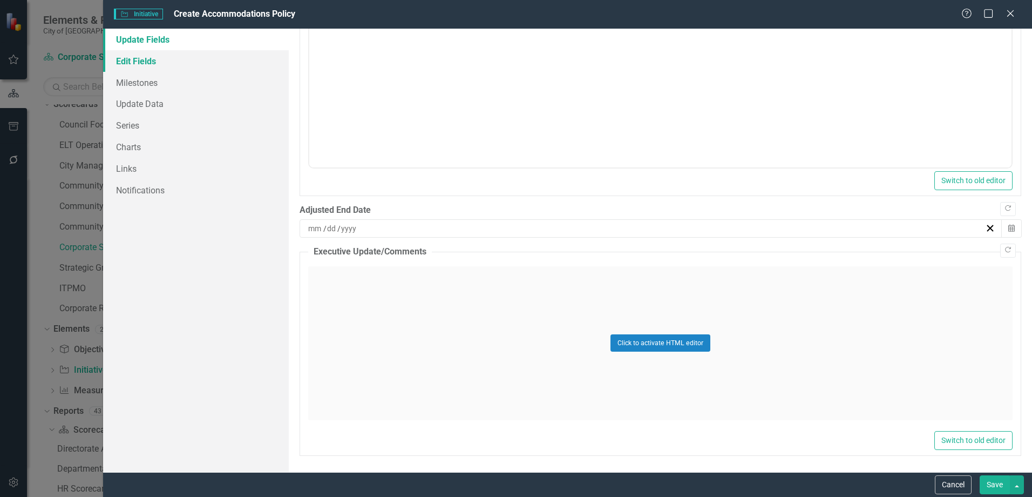
click at [136, 57] on link "Edit Fields" at bounding box center [196, 61] width 186 height 22
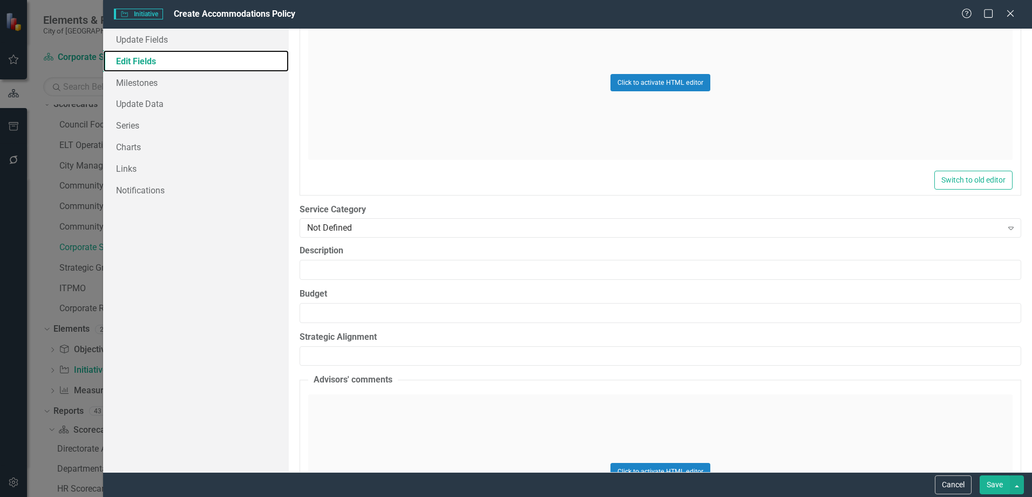
scroll to position [486, 0]
click at [394, 218] on div "Not Defined Expand" at bounding box center [661, 226] width 722 height 19
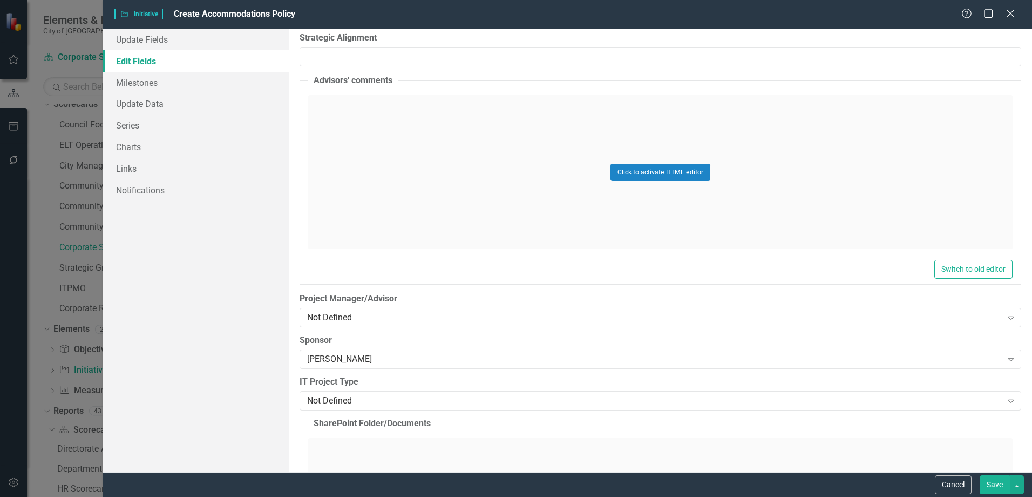
scroll to position [810, 0]
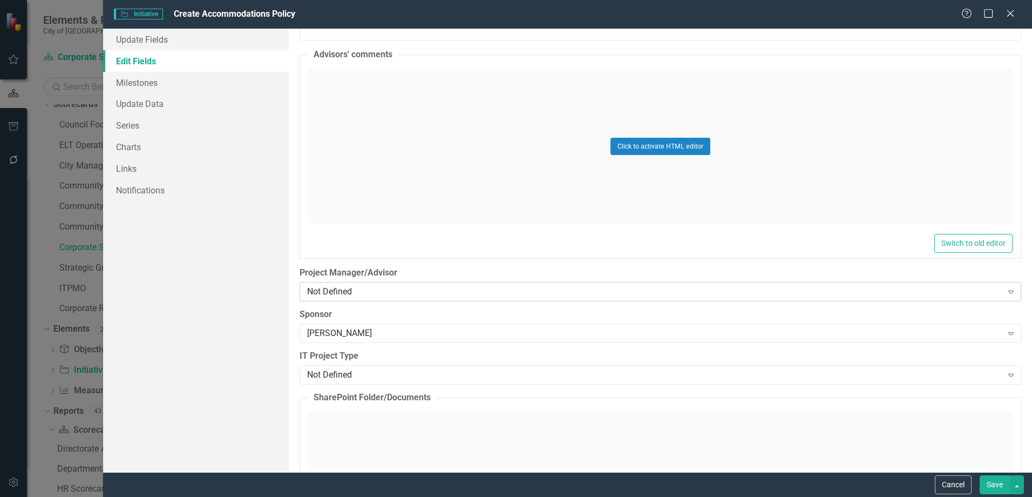
click at [370, 289] on div "Not Defined" at bounding box center [654, 292] width 695 height 12
click at [377, 338] on div "[PERSON_NAME]" at bounding box center [654, 333] width 695 height 12
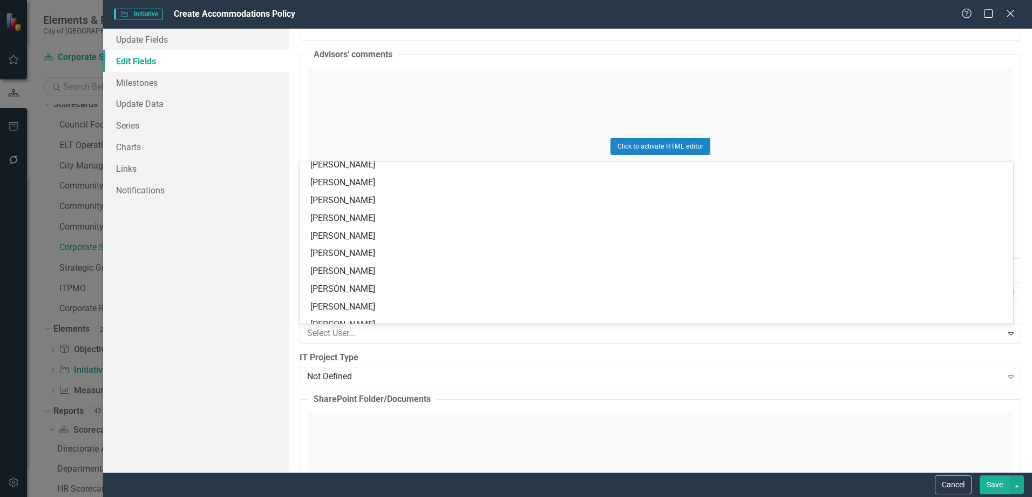
scroll to position [0, 0]
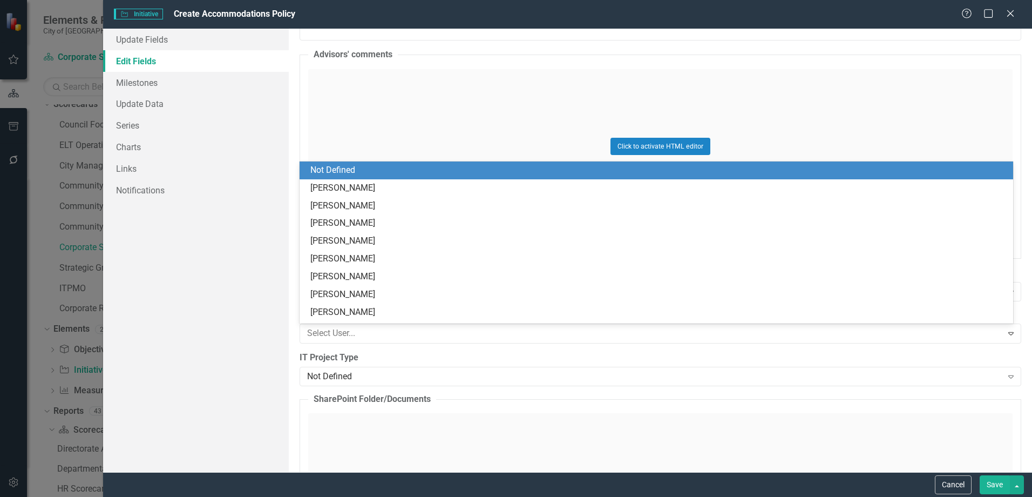
click at [390, 174] on div "Not Defined" at bounding box center [658, 170] width 697 height 12
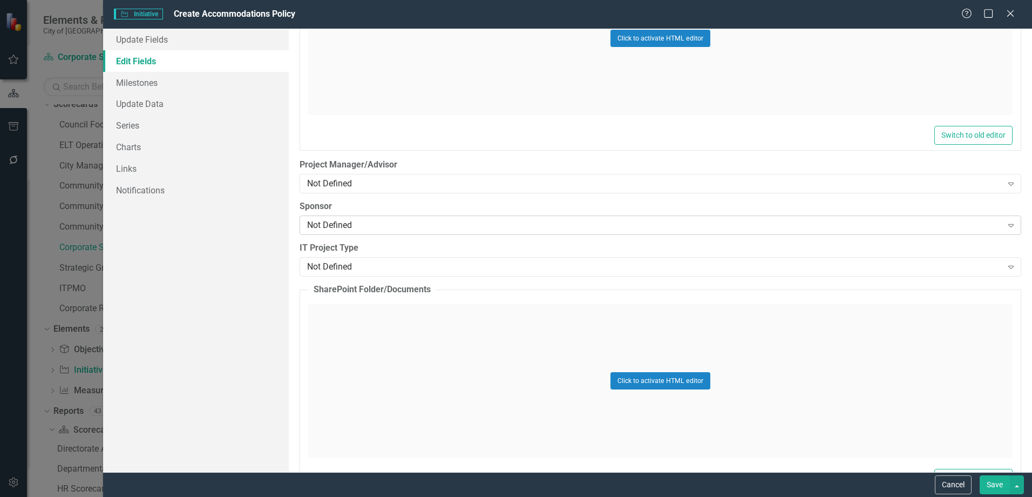
scroll to position [1134, 0]
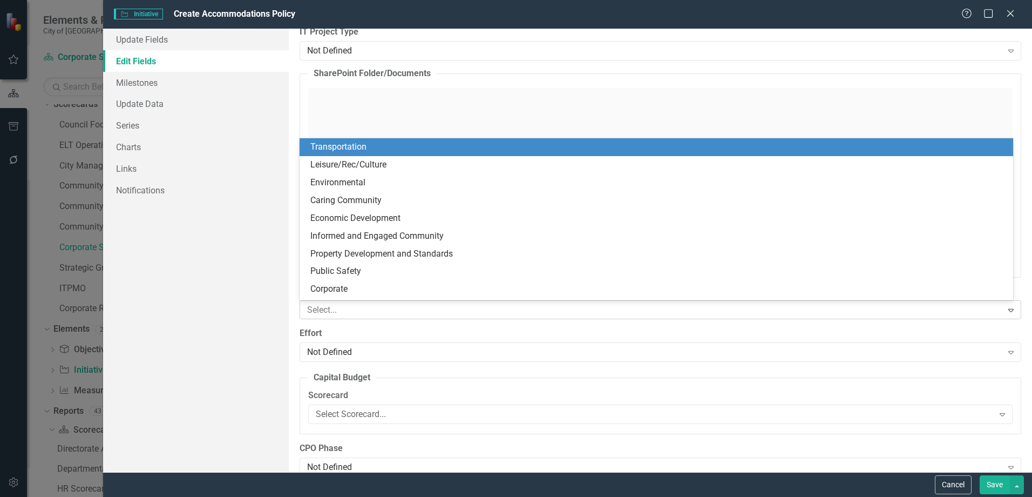
click at [391, 312] on div at bounding box center [652, 310] width 699 height 15
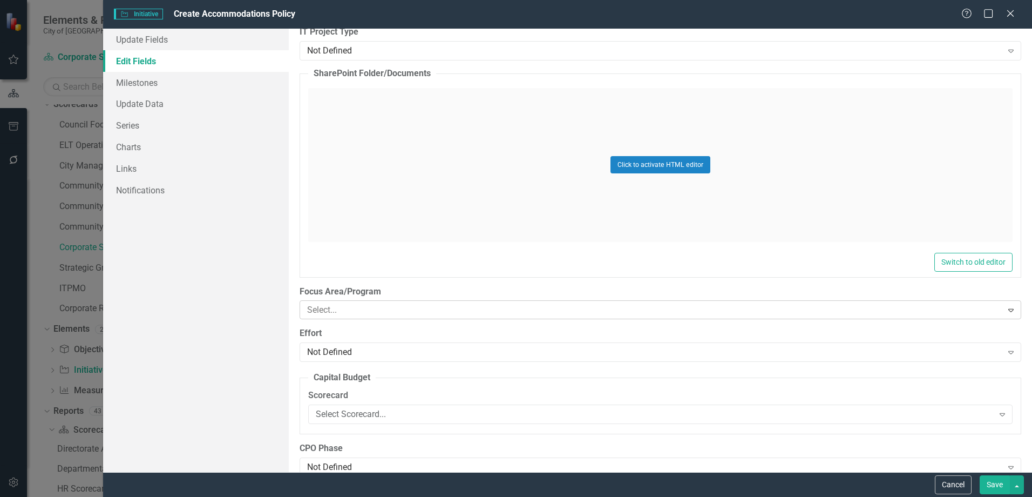
click at [391, 312] on div at bounding box center [652, 310] width 699 height 15
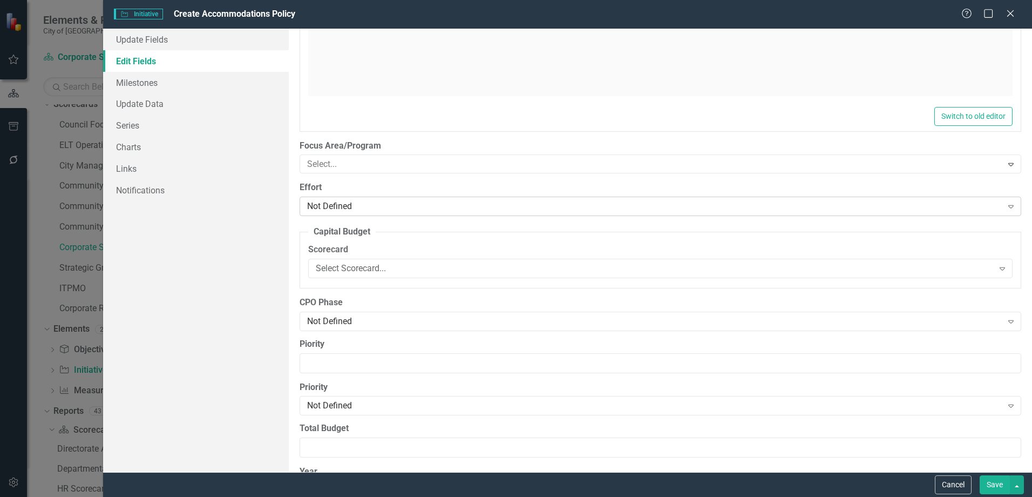
scroll to position [1296, 0]
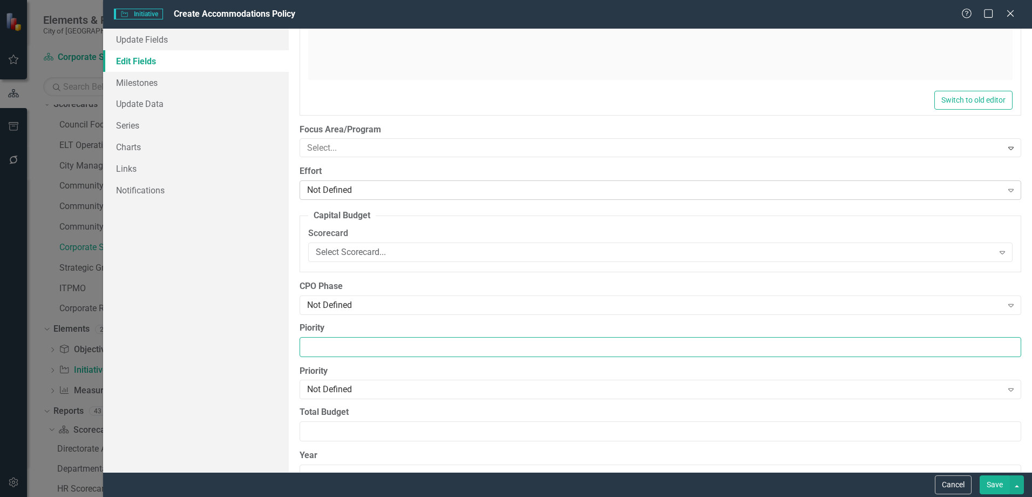
click at [367, 354] on input "Piority" at bounding box center [661, 347] width 722 height 20
click at [363, 382] on div "Not Defined Expand" at bounding box center [661, 389] width 722 height 19
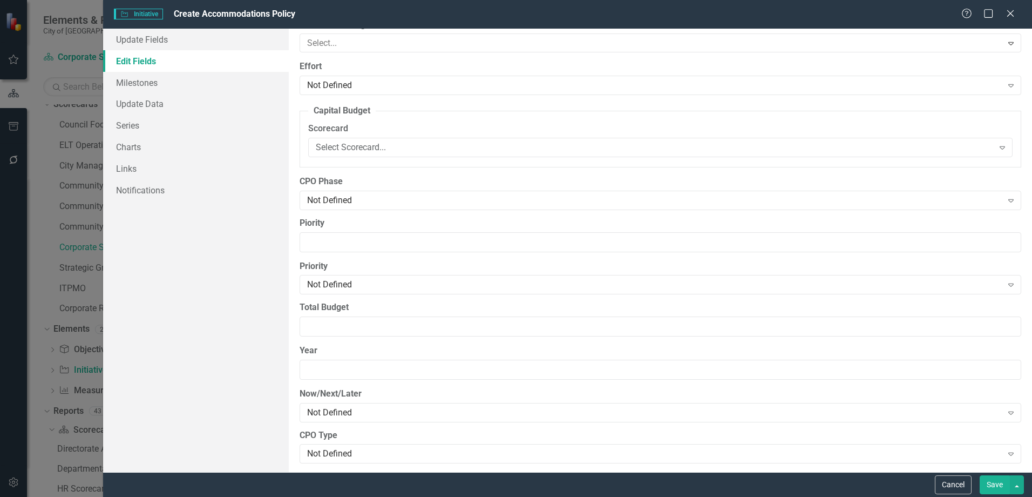
scroll to position [1404, 0]
click at [330, 278] on div "Not Defined" at bounding box center [654, 281] width 695 height 12
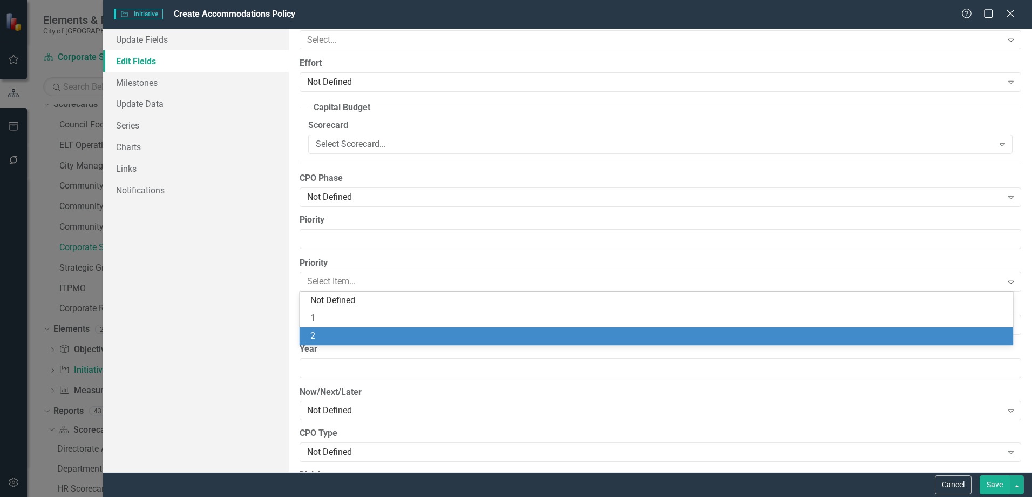
click at [337, 338] on div "2" at bounding box center [658, 336] width 697 height 12
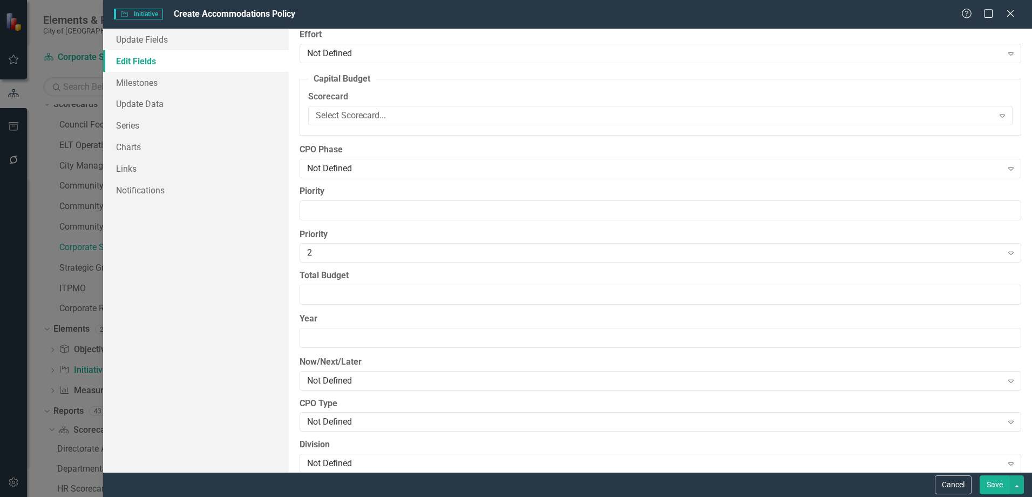
scroll to position [1512, 0]
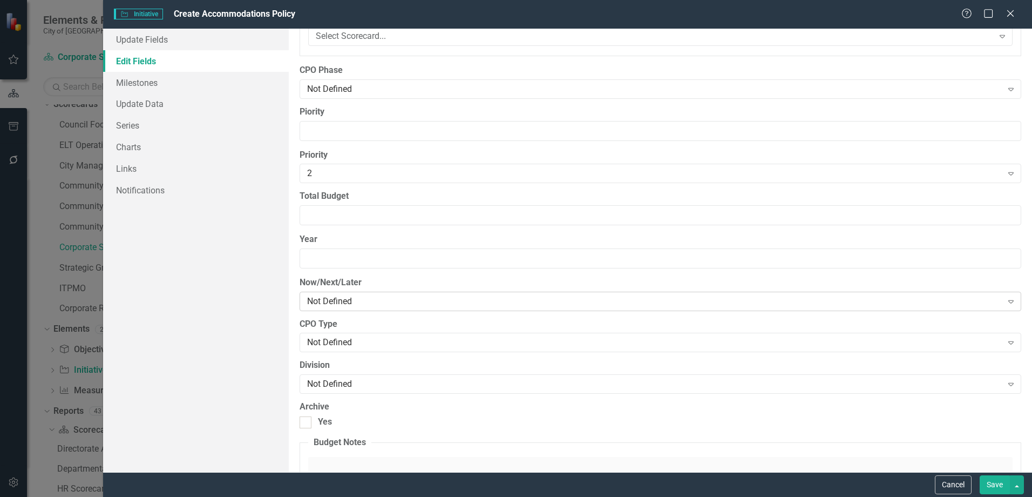
click at [340, 305] on div "Not Defined" at bounding box center [654, 301] width 695 height 12
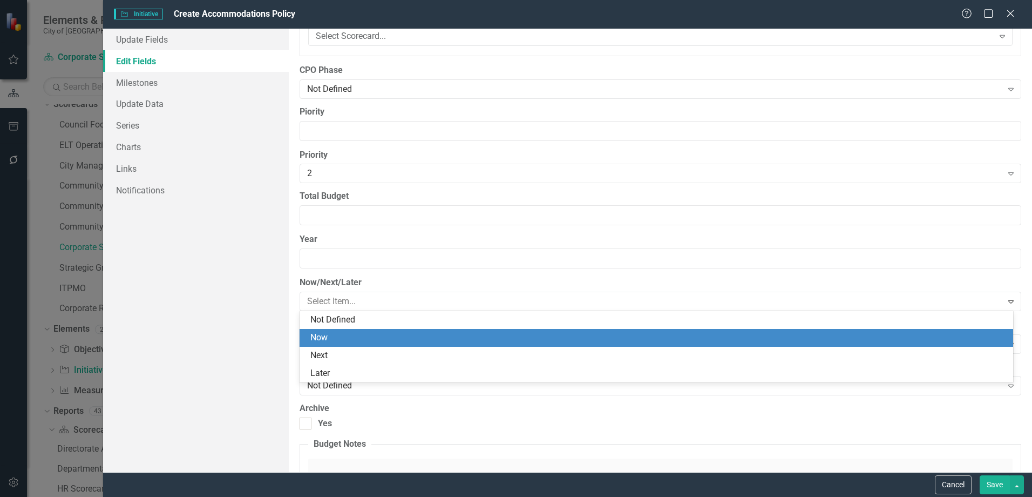
click at [353, 334] on div "Now" at bounding box center [658, 338] width 697 height 12
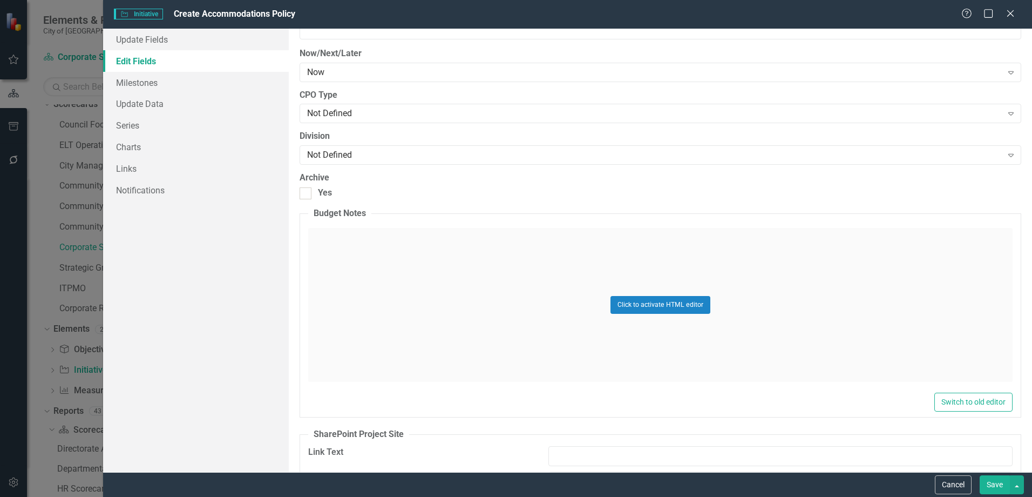
scroll to position [1825, 0]
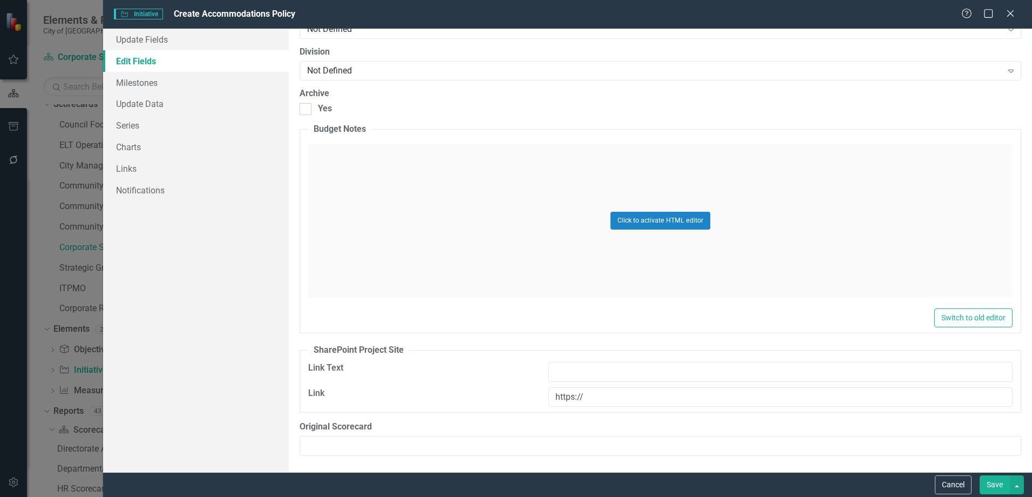
click at [985, 482] on button "Save" at bounding box center [995, 484] width 30 height 19
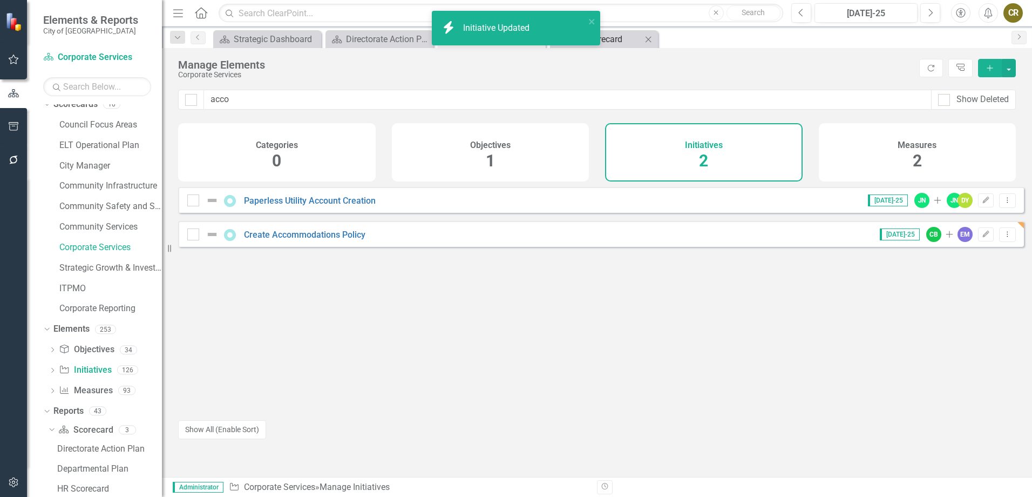
click at [619, 43] on div "HR Scorecard" at bounding box center [606, 38] width 71 height 13
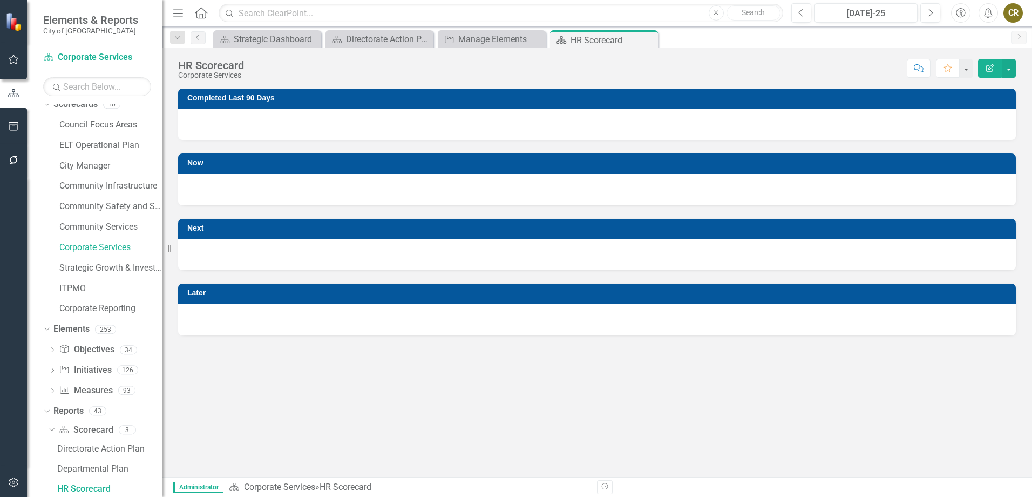
drag, startPoint x: 649, startPoint y: 39, endPoint x: 628, endPoint y: 44, distance: 21.2
click at [0, 0] on icon "Close" at bounding box center [0, 0] width 0 height 0
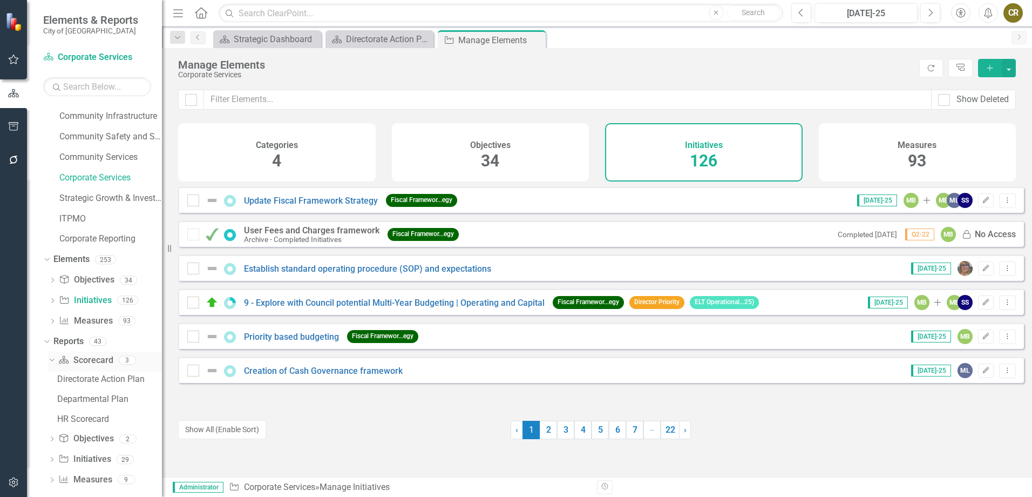
scroll to position [89, 0]
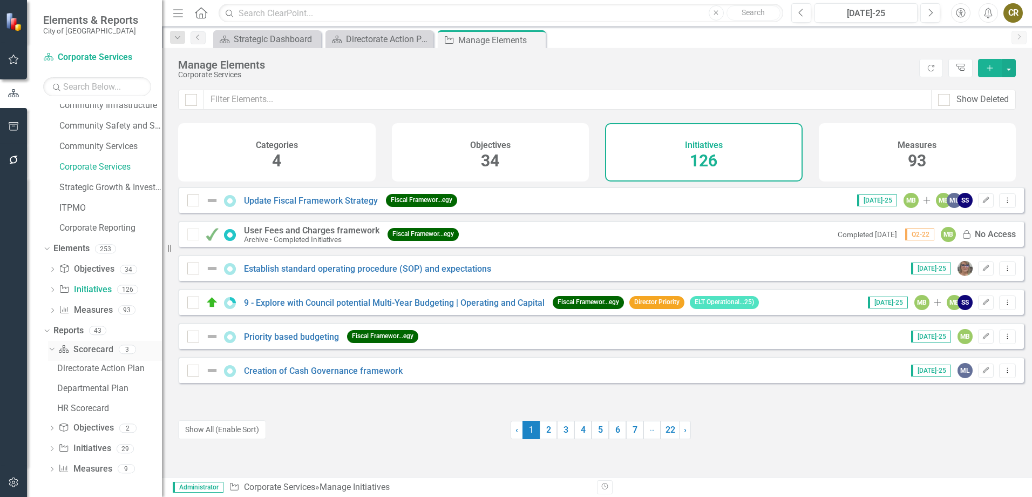
click at [50, 349] on icon at bounding box center [51, 349] width 5 height 3
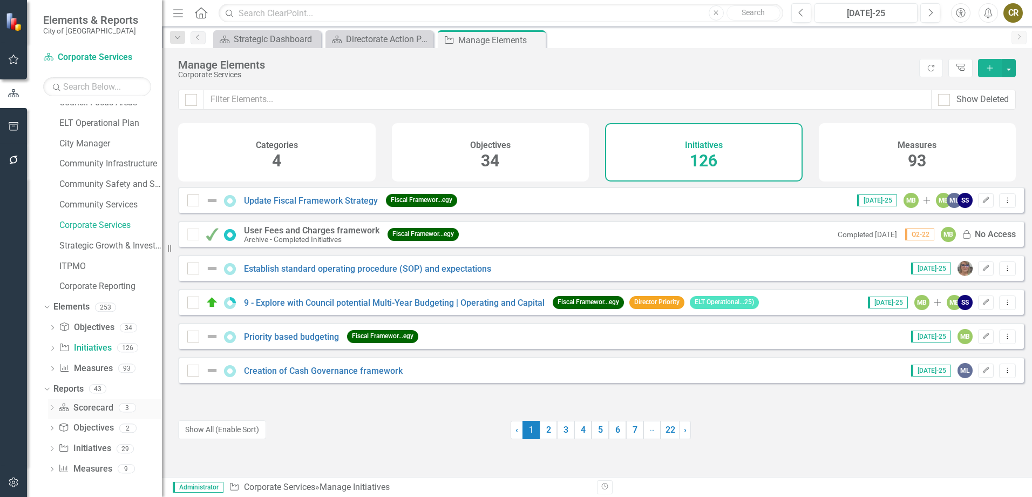
click at [49, 406] on icon "Dropdown" at bounding box center [52, 409] width 8 height 6
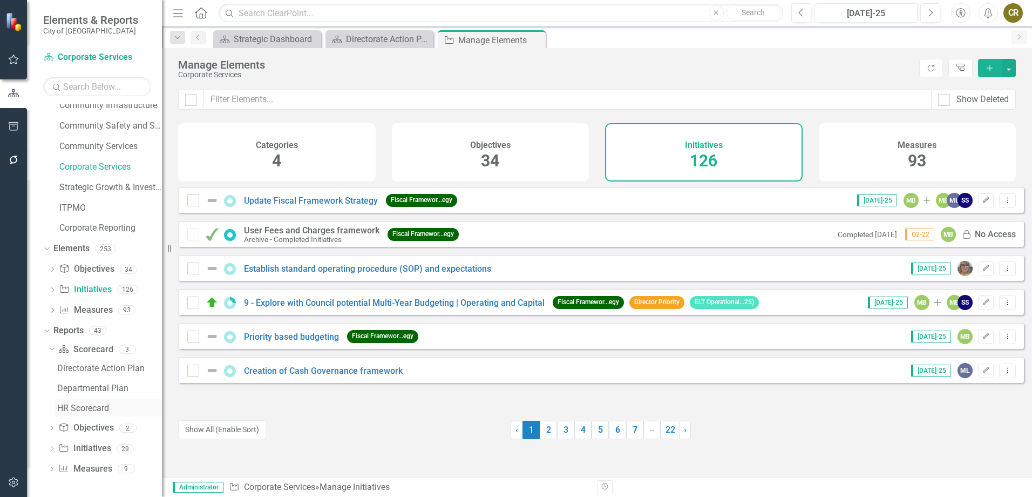
click at [96, 406] on div "HR Scorecard" at bounding box center [109, 408] width 105 height 10
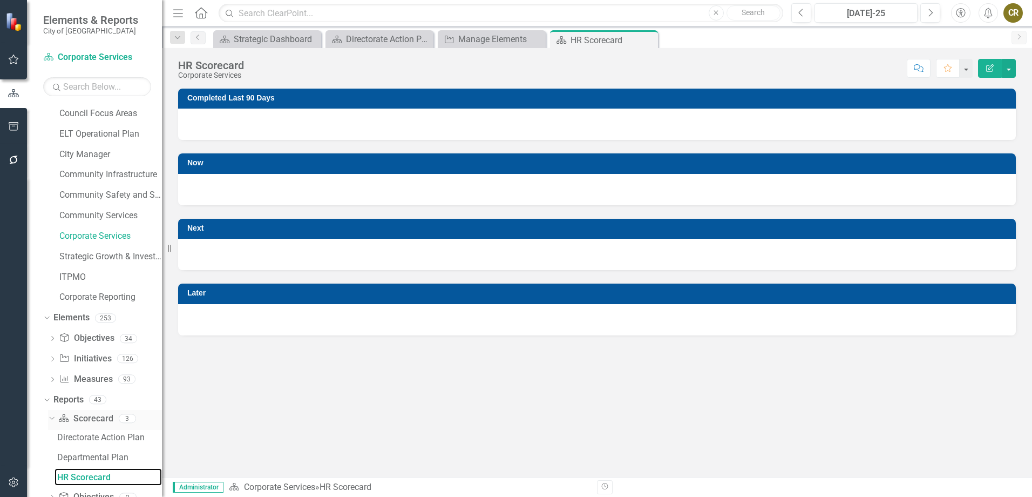
scroll to position [9, 0]
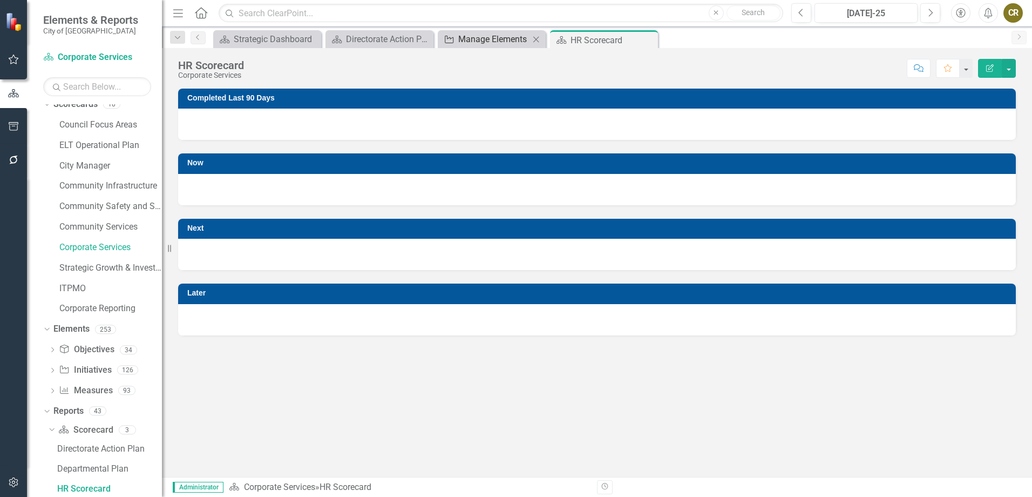
click at [474, 45] on div "Manage Elements" at bounding box center [493, 38] width 71 height 13
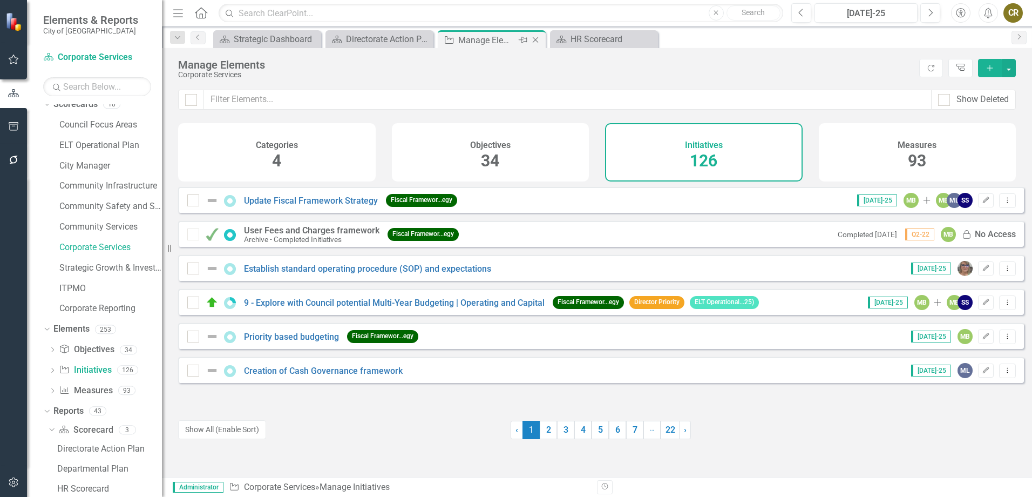
click at [536, 39] on icon "Close" at bounding box center [535, 40] width 11 height 9
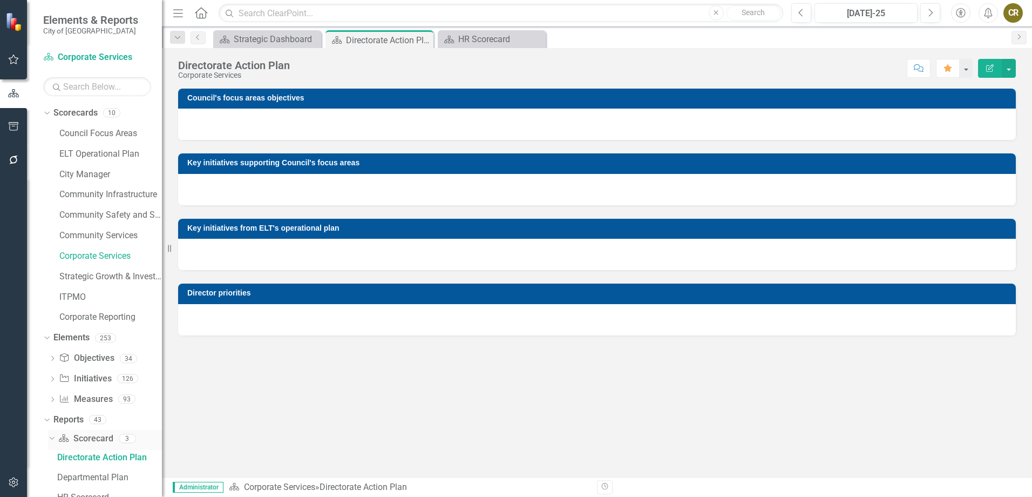
click at [94, 437] on link "Scorecard Scorecard" at bounding box center [85, 439] width 55 height 12
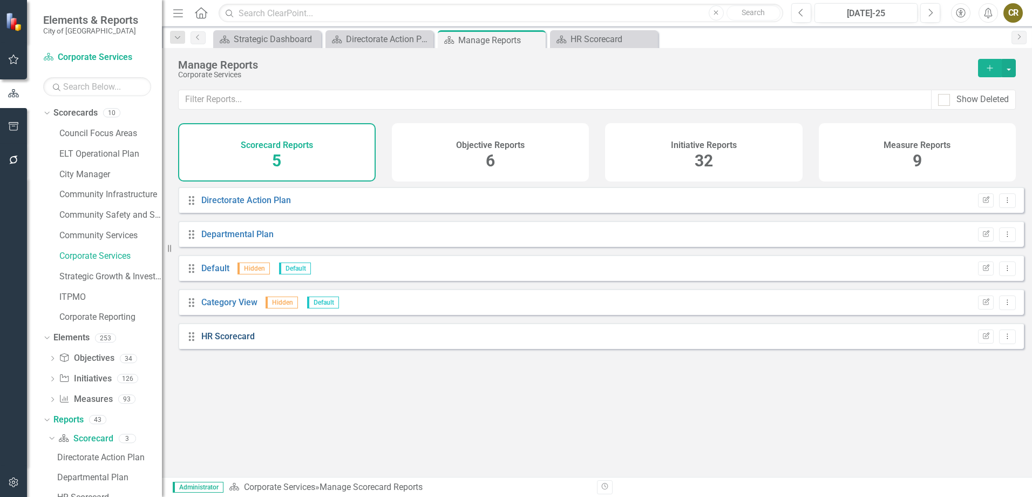
click at [224, 340] on link "HR Scorecard" at bounding box center [227, 336] width 53 height 10
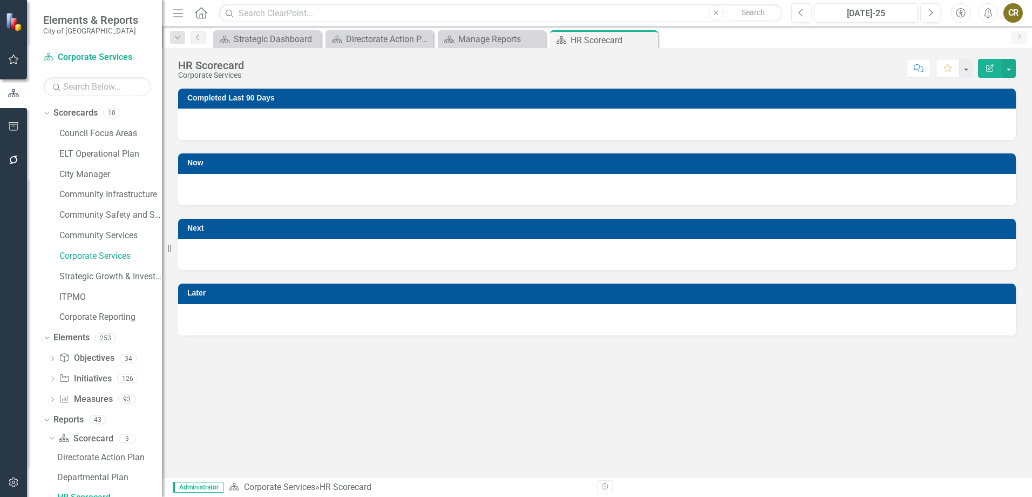
scroll to position [9, 0]
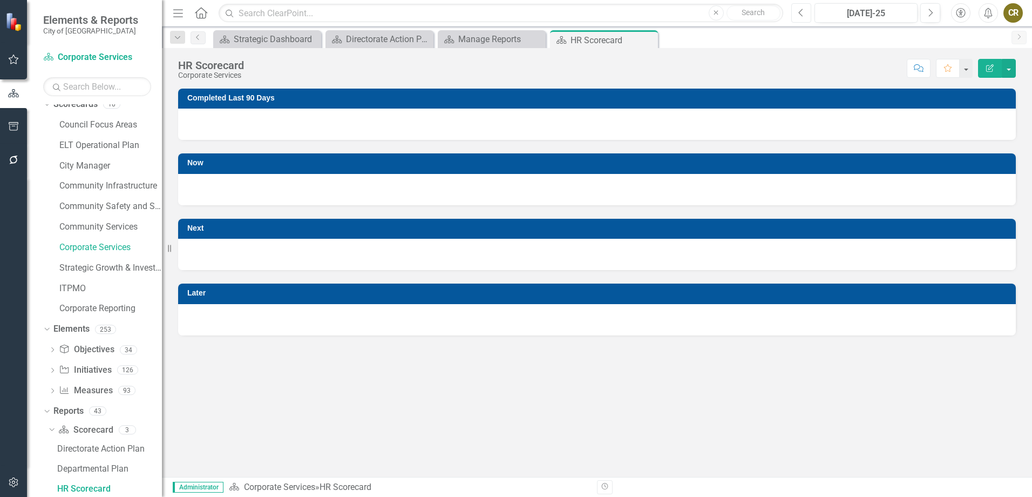
click at [802, 13] on icon "Previous" at bounding box center [802, 13] width 6 height 10
click at [219, 190] on div at bounding box center [597, 189] width 838 height 31
click at [205, 164] on h3 "Now" at bounding box center [598, 163] width 823 height 8
click at [198, 198] on div at bounding box center [597, 189] width 838 height 31
click at [471, 27] on div "Dropdown Search Scorecard Strategic Dashboard Close Scorecard Directorate Actio…" at bounding box center [597, 37] width 870 height 22
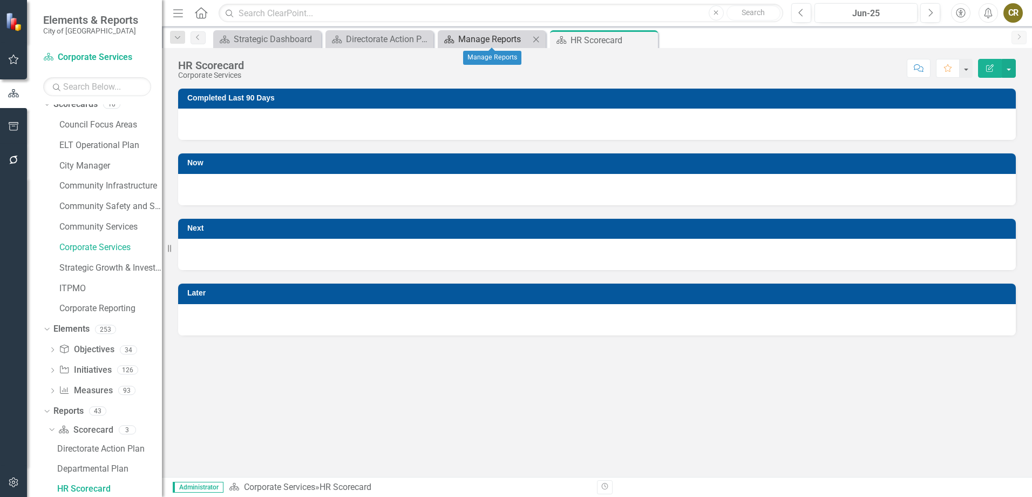
click at [481, 44] on div "Manage Reports" at bounding box center [493, 38] width 71 height 13
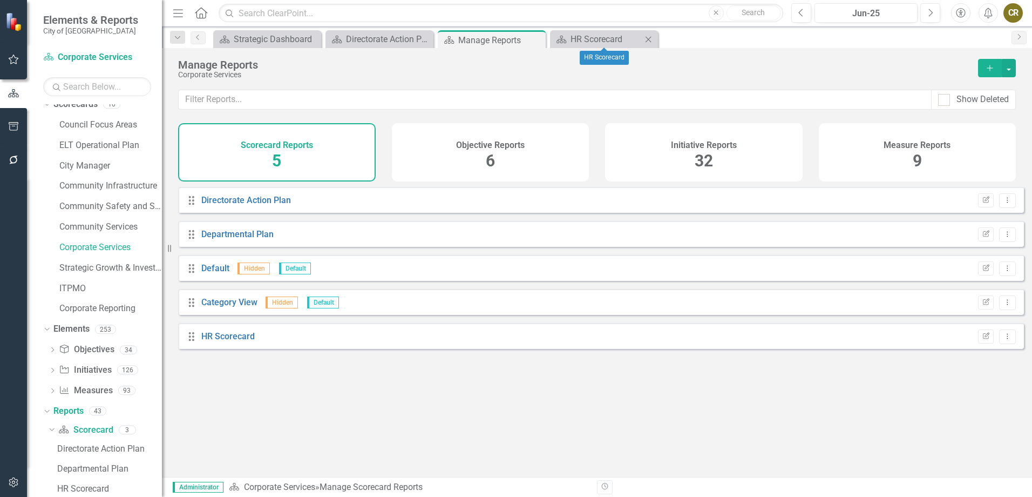
click at [649, 39] on icon at bounding box center [649, 39] width 6 height 6
click at [96, 374] on link "Initiative Initiatives" at bounding box center [85, 370] width 52 height 12
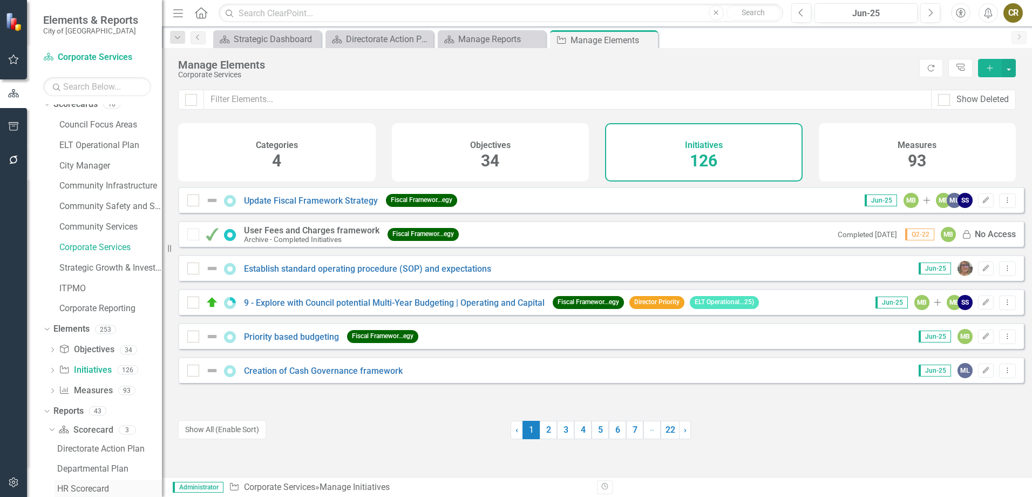
click at [89, 487] on div "HR Scorecard" at bounding box center [109, 489] width 105 height 10
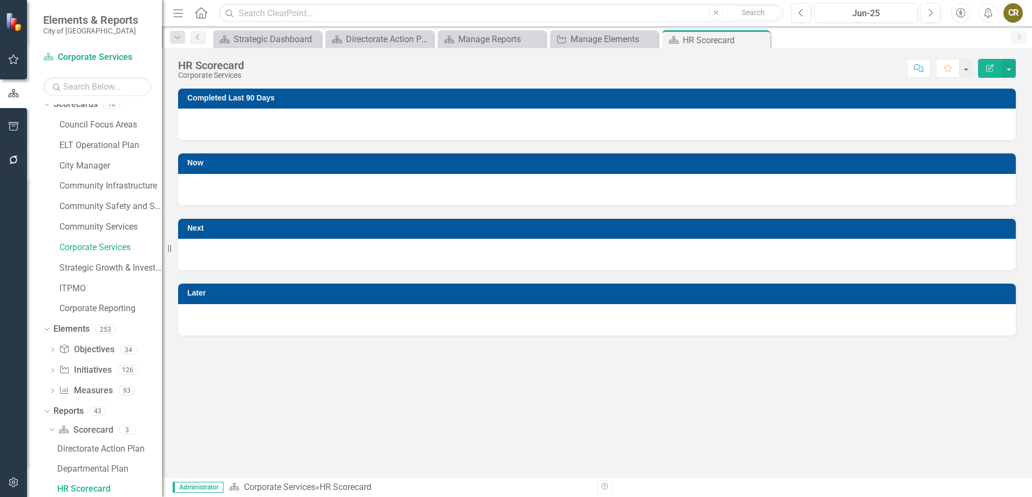
click at [603, 486] on icon "Revision History" at bounding box center [605, 486] width 8 height 6
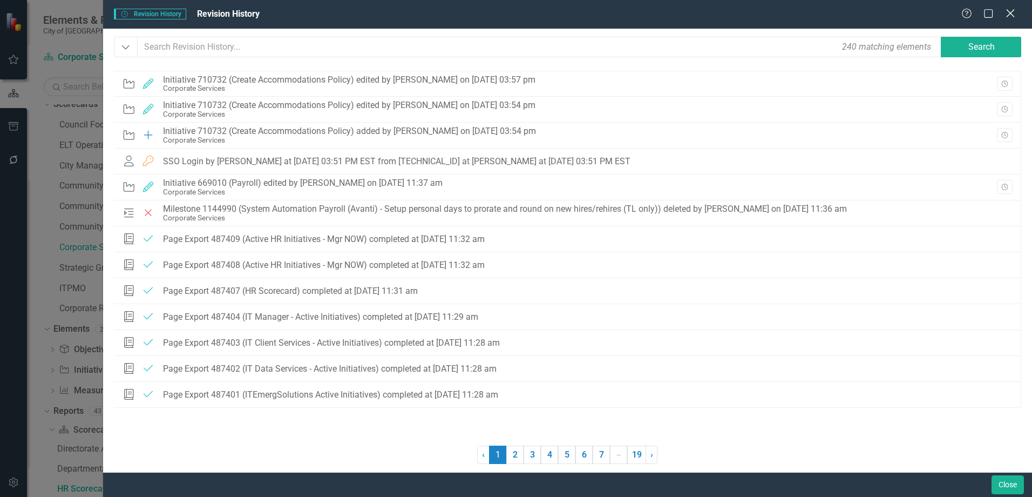
click at [1004, 13] on icon "Close" at bounding box center [1010, 13] width 13 height 10
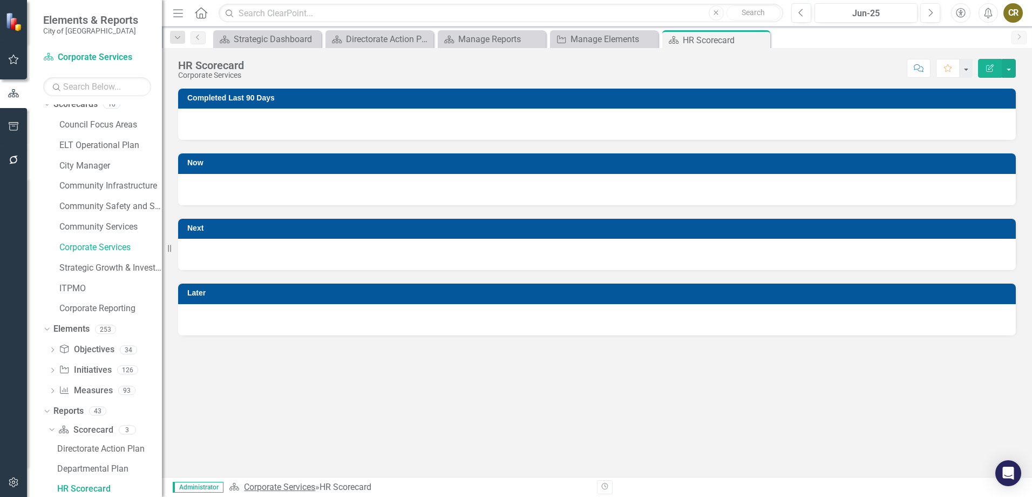
click at [269, 489] on link "Corporate Services" at bounding box center [279, 487] width 71 height 10
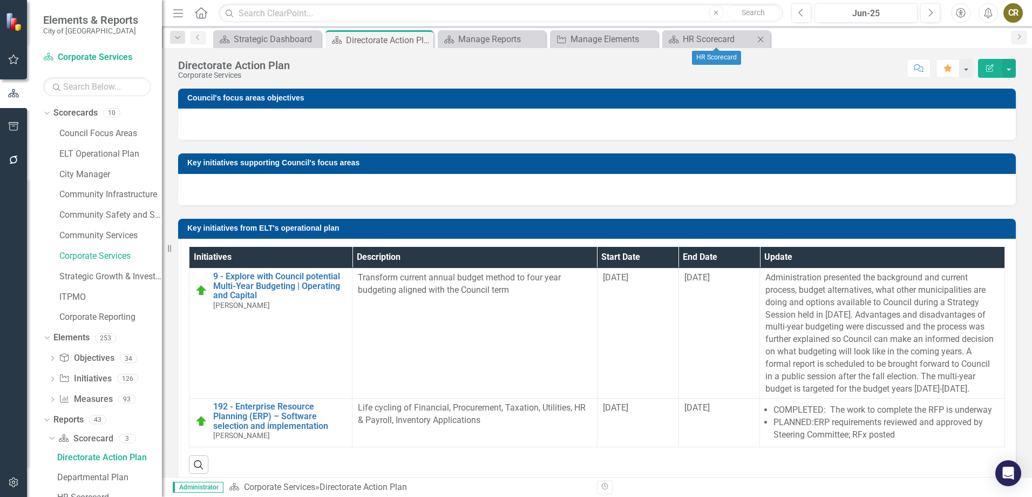
click at [764, 37] on icon at bounding box center [761, 39] width 6 height 6
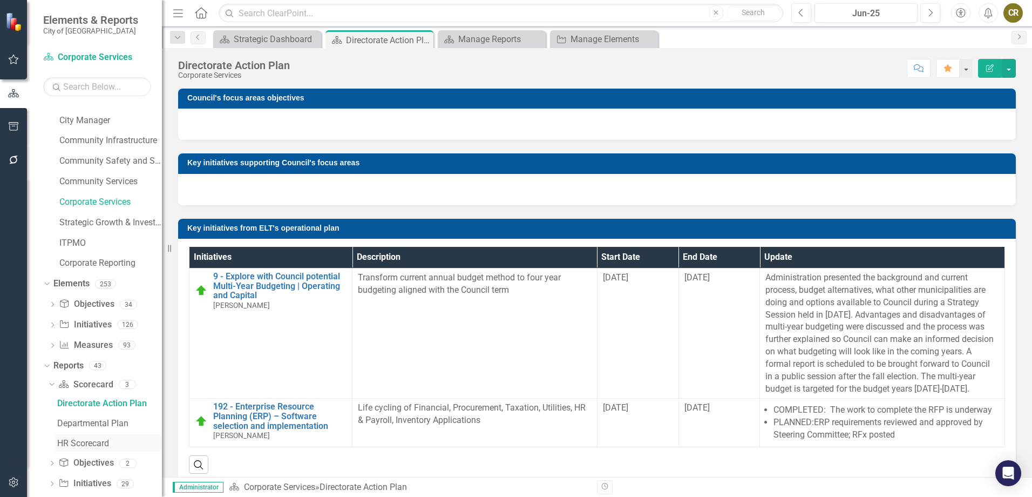
click at [97, 444] on div "HR Scorecard" at bounding box center [109, 443] width 105 height 10
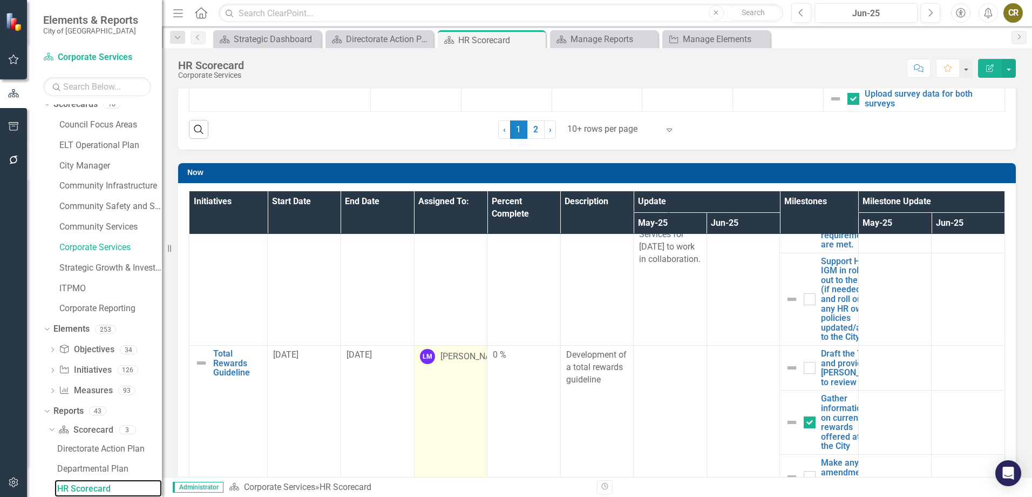
scroll to position [540, 0]
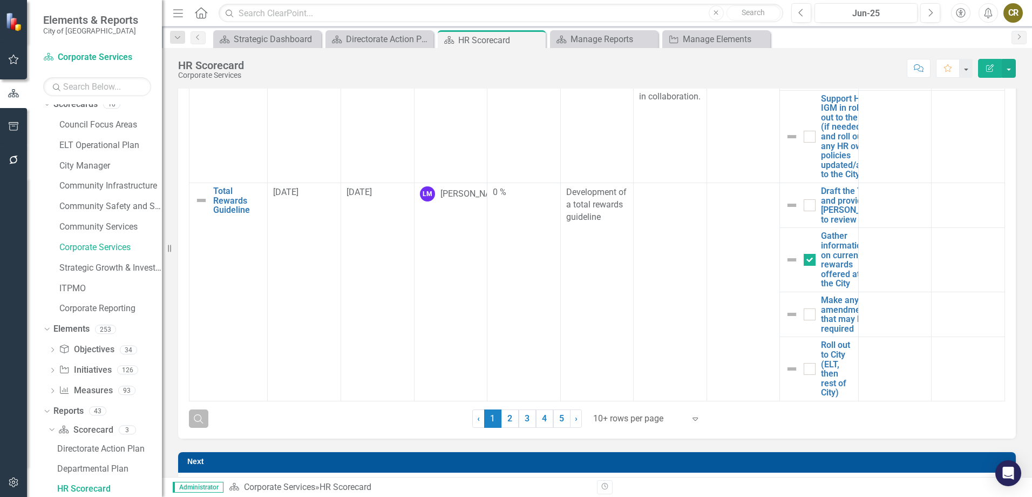
click at [198, 420] on icon "Search" at bounding box center [199, 419] width 12 height 10
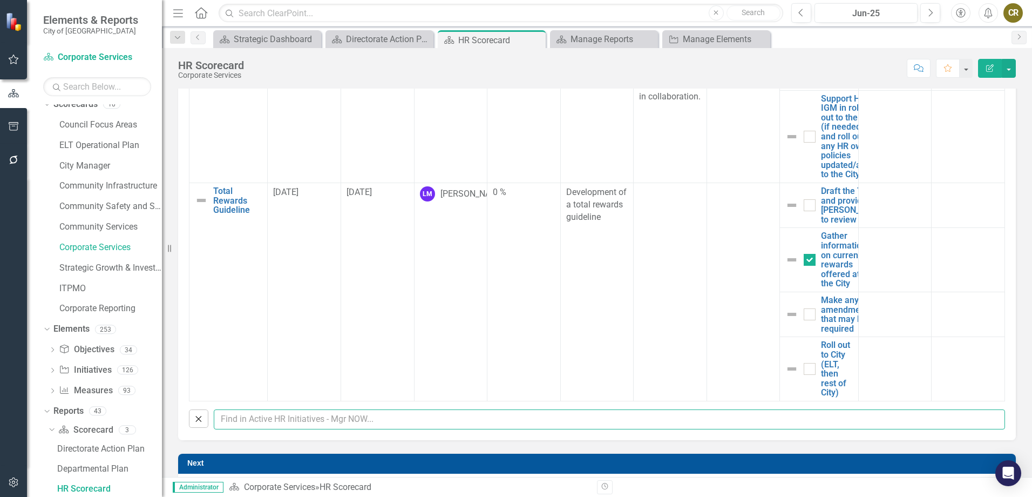
click at [238, 424] on input "text" at bounding box center [610, 419] width 792 height 20
click at [452, 422] on input "text" at bounding box center [610, 419] width 792 height 20
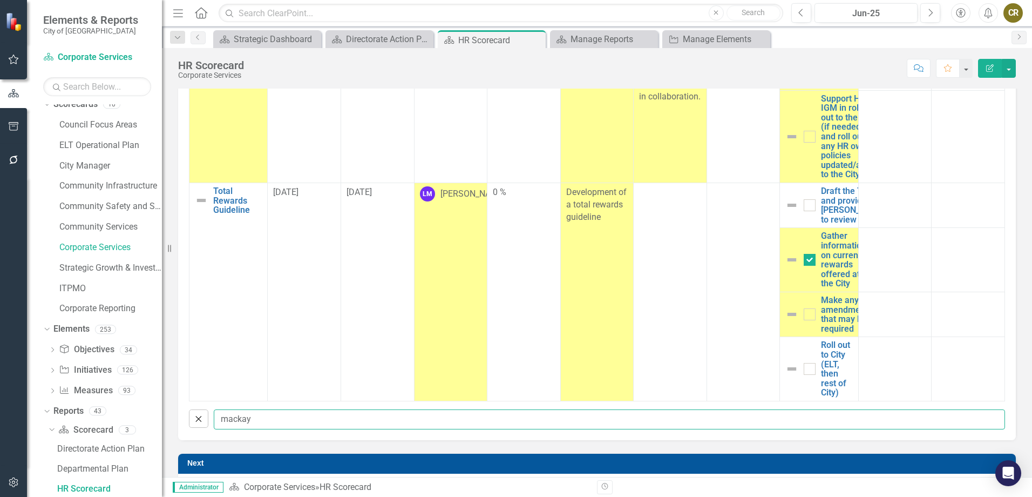
type input "mackay"
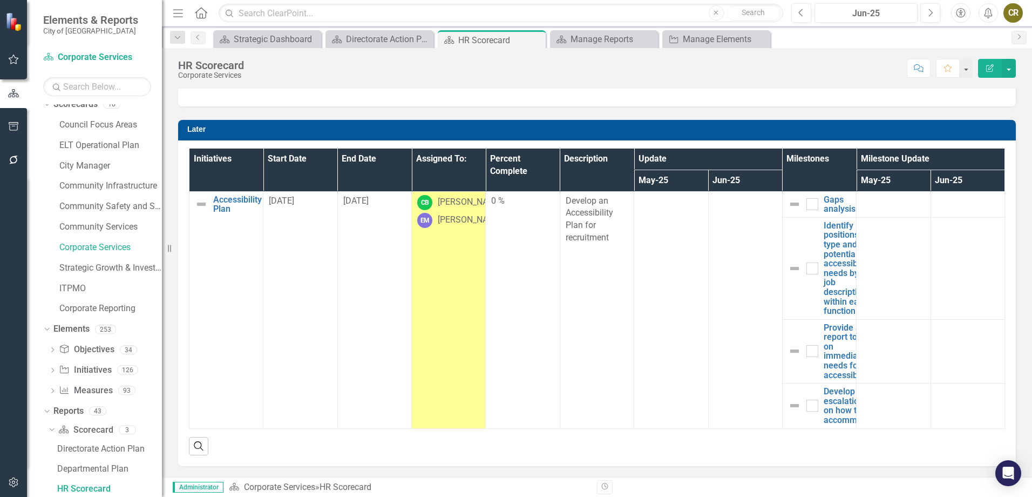
scroll to position [0, 0]
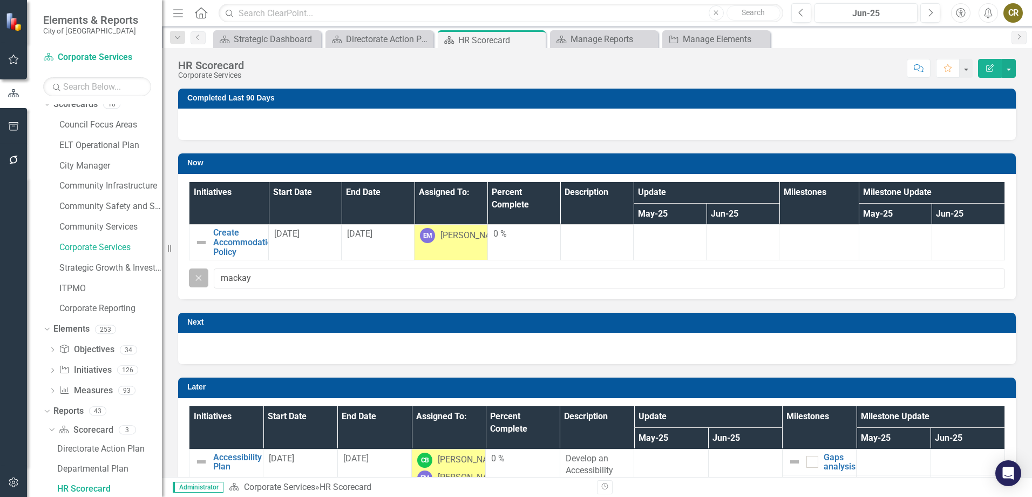
click at [199, 280] on icon "Close" at bounding box center [199, 278] width 12 height 10
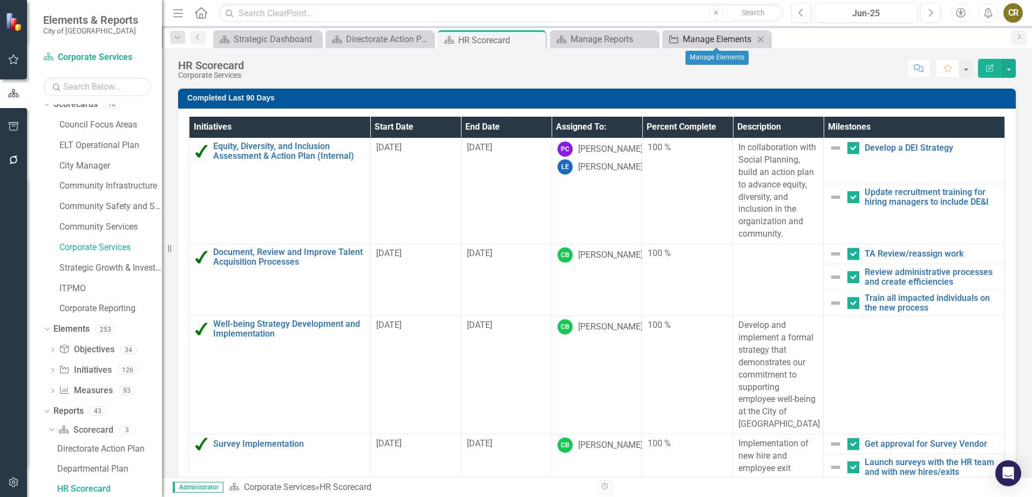
click at [706, 39] on div "Manage Elements" at bounding box center [718, 38] width 71 height 13
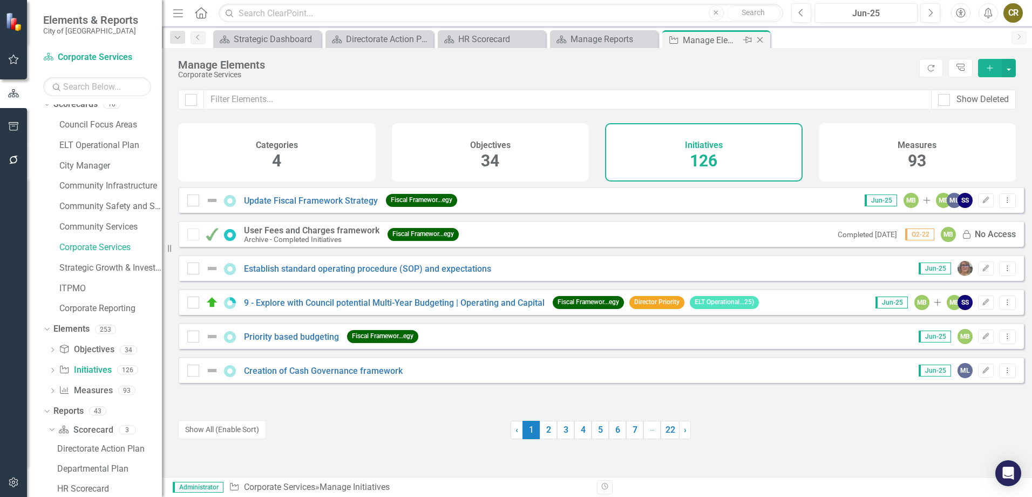
click at [759, 42] on icon "Close" at bounding box center [760, 40] width 11 height 9
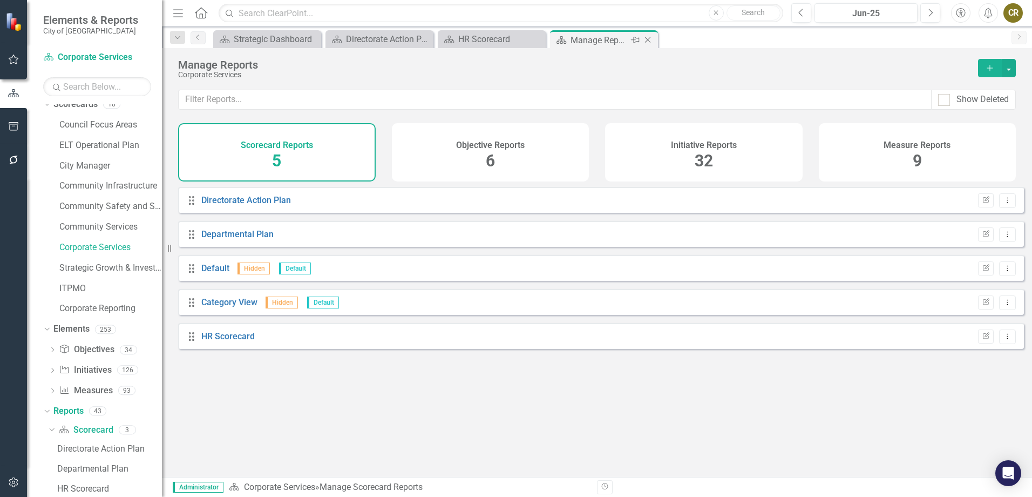
click at [646, 42] on icon at bounding box center [648, 40] width 6 height 6
